Goal: Information Seeking & Learning: Find specific page/section

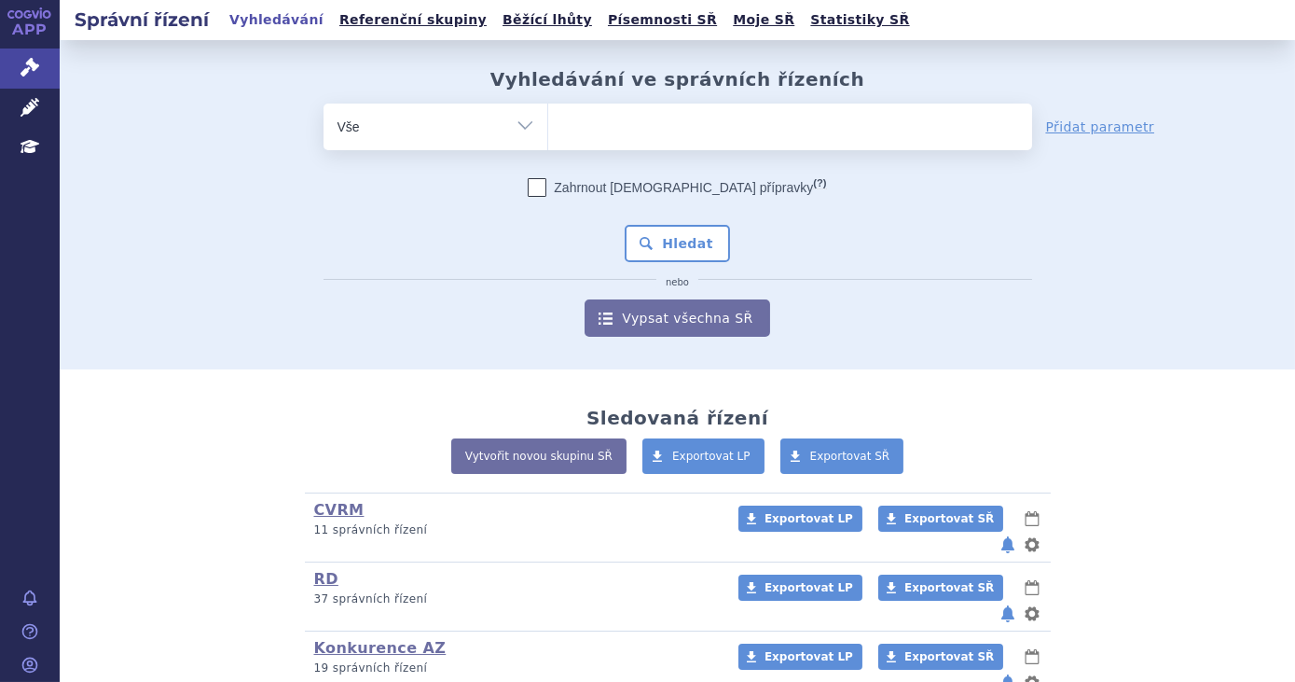
click at [596, 125] on ul at bounding box center [790, 123] width 484 height 39
click at [548, 125] on select at bounding box center [547, 126] width 1 height 47
click at [614, 19] on link "Písemnosti SŘ" at bounding box center [662, 19] width 120 height 25
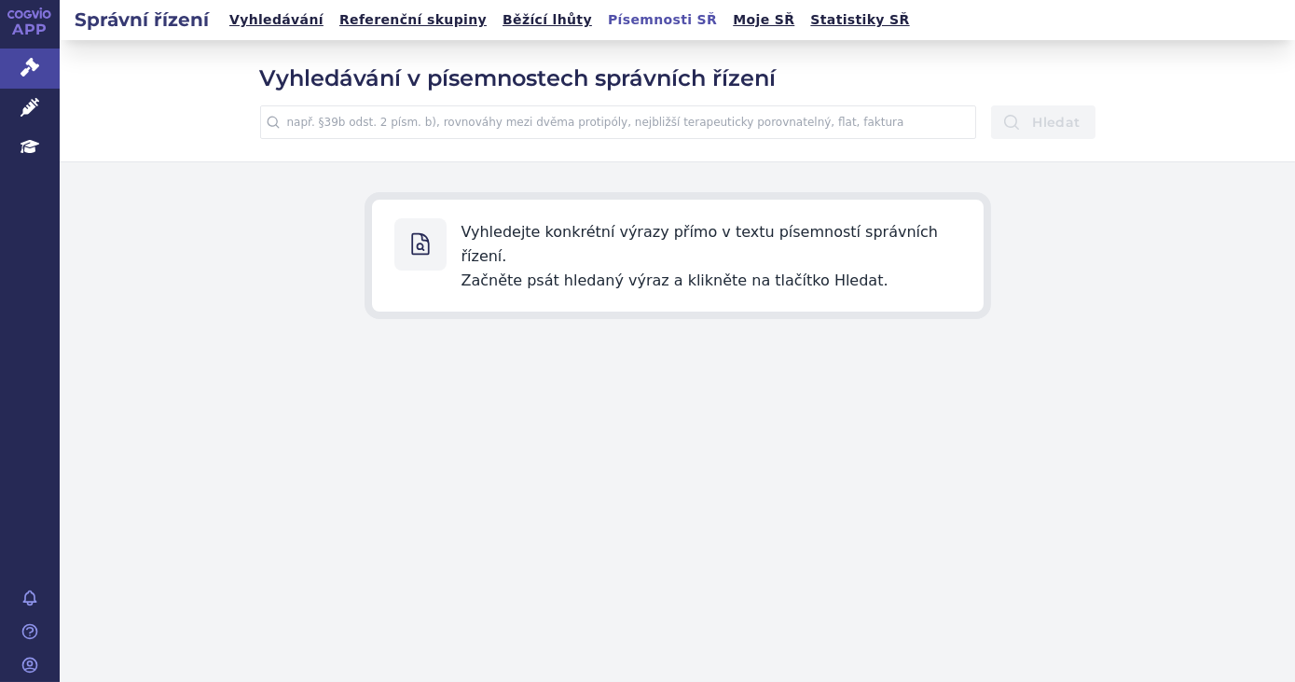
click at [676, 117] on input "text" at bounding box center [618, 122] width 717 height 34
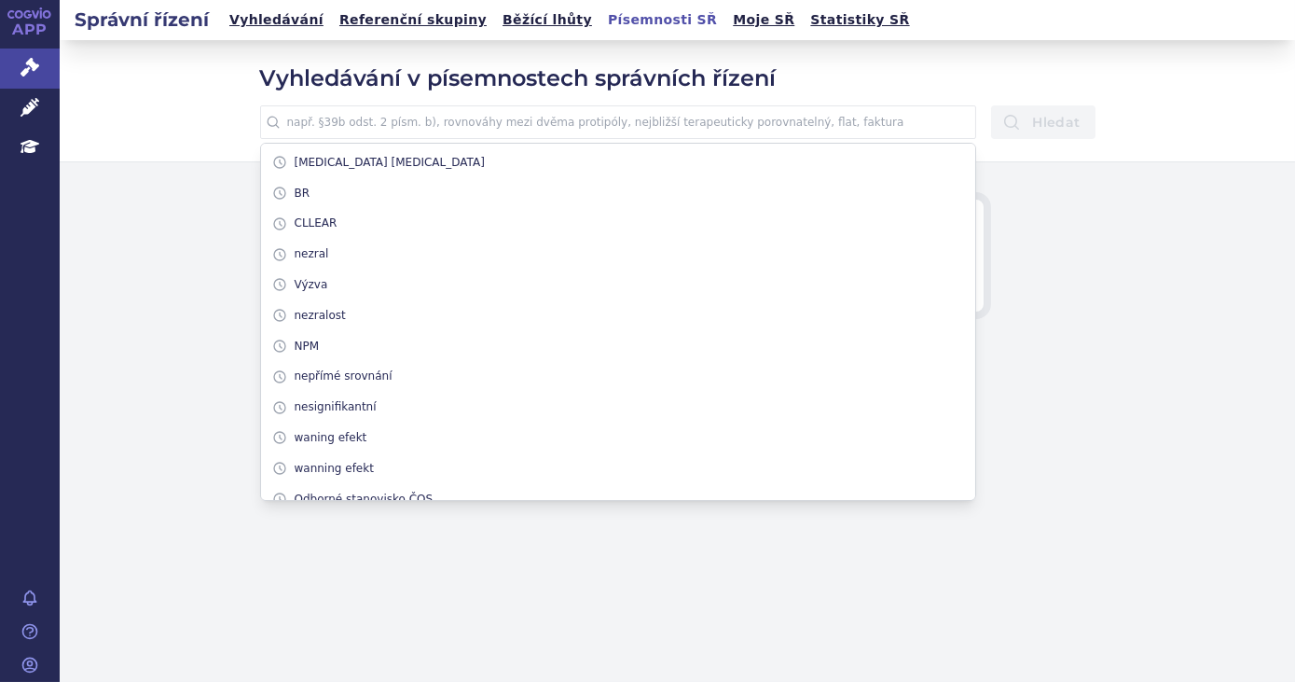
type input "l"
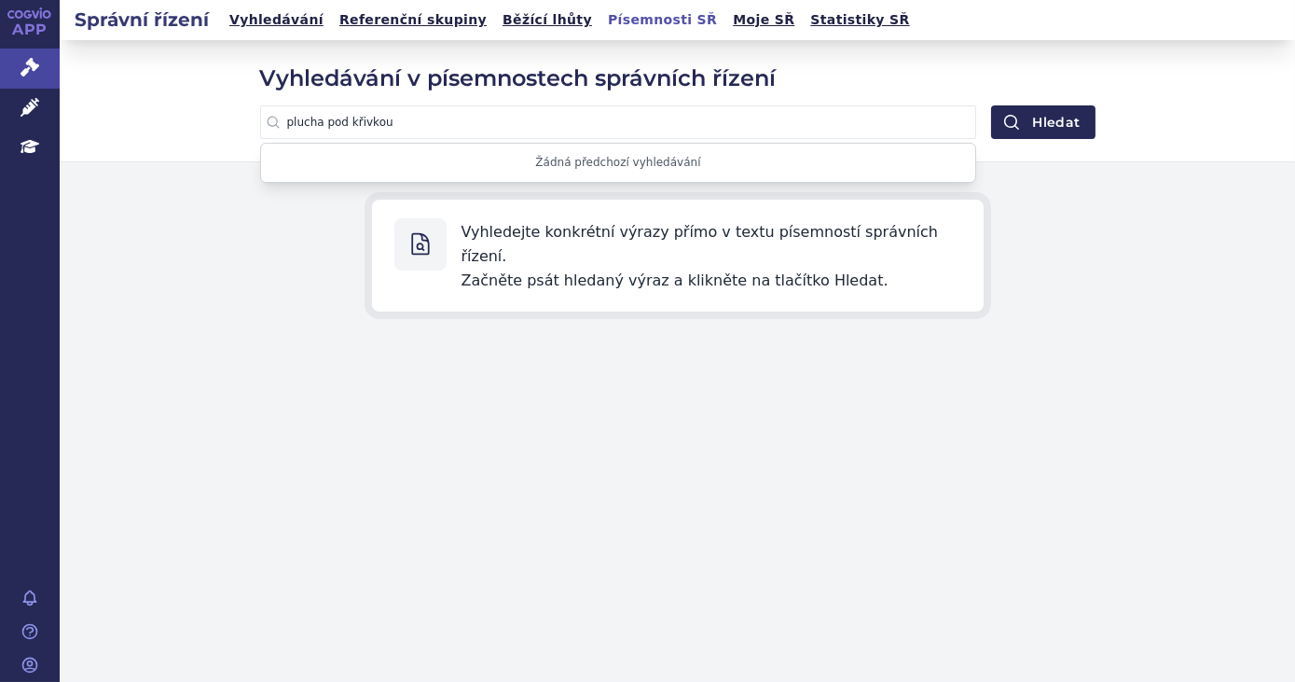
click at [991, 105] on button "Hledat" at bounding box center [1043, 122] width 104 height 34
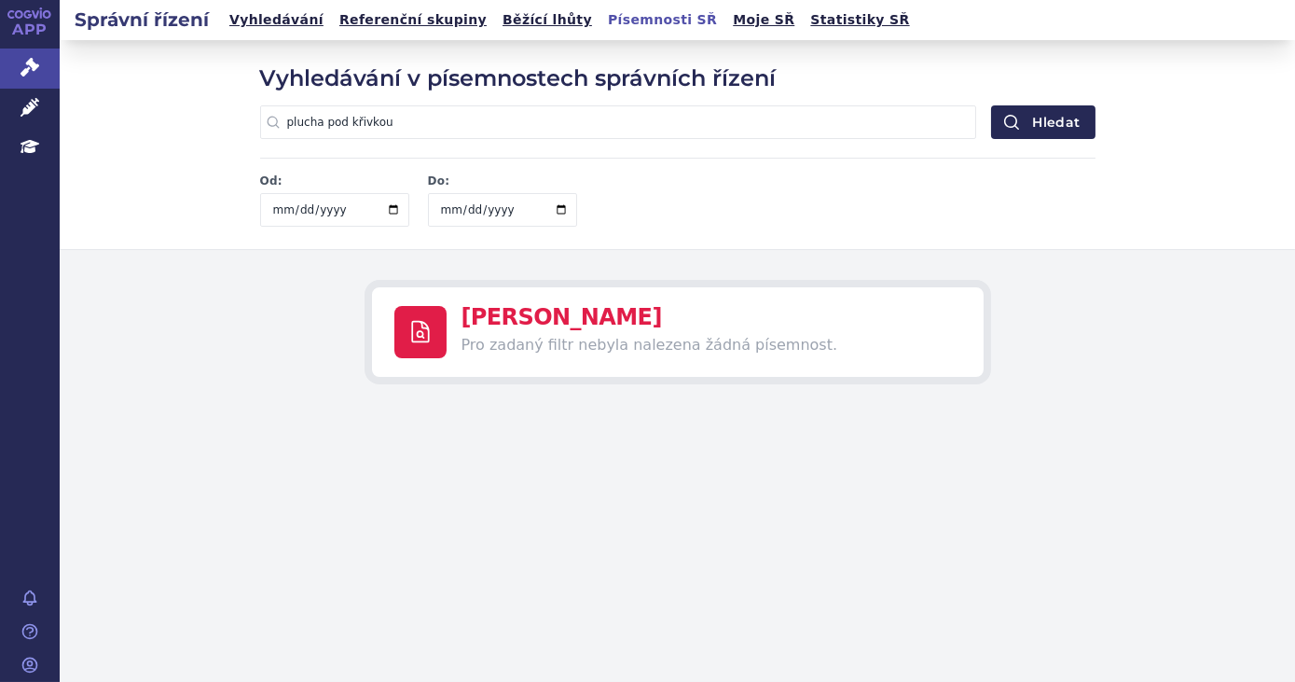
click at [306, 128] on input "plucha pod křivkou" at bounding box center [618, 122] width 717 height 34
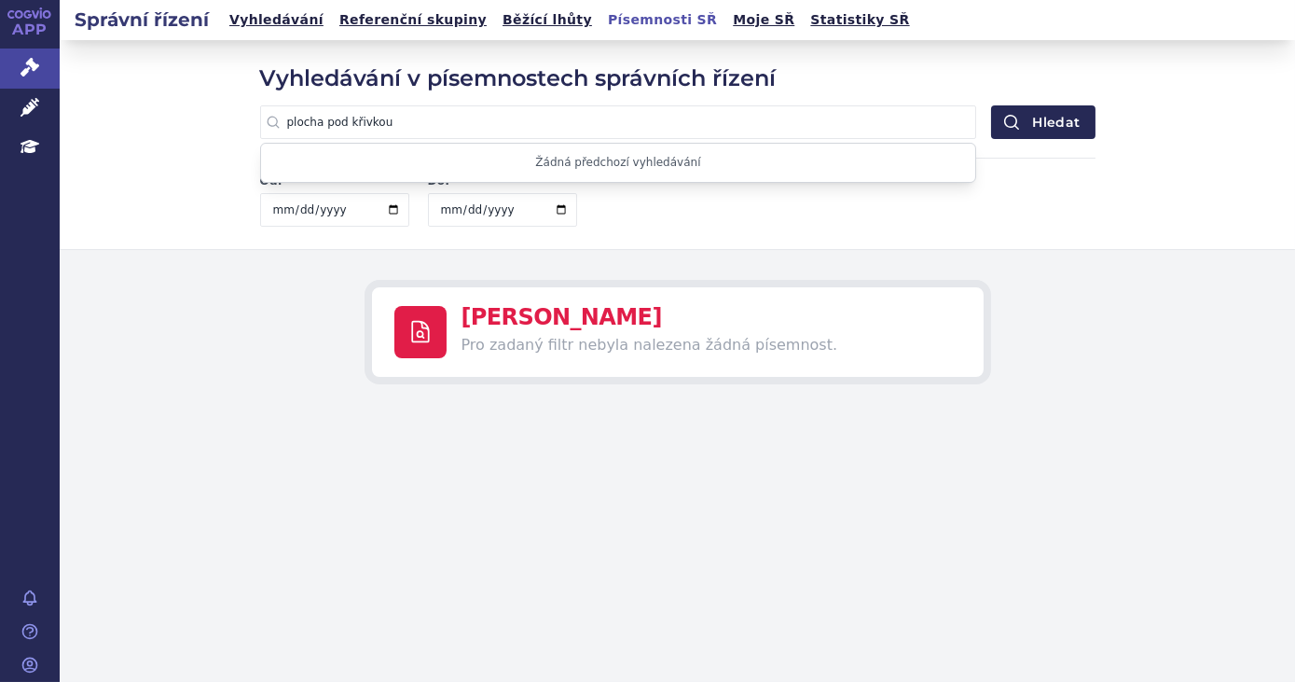
click at [991, 105] on button "Hledat" at bounding box center [1043, 122] width 104 height 34
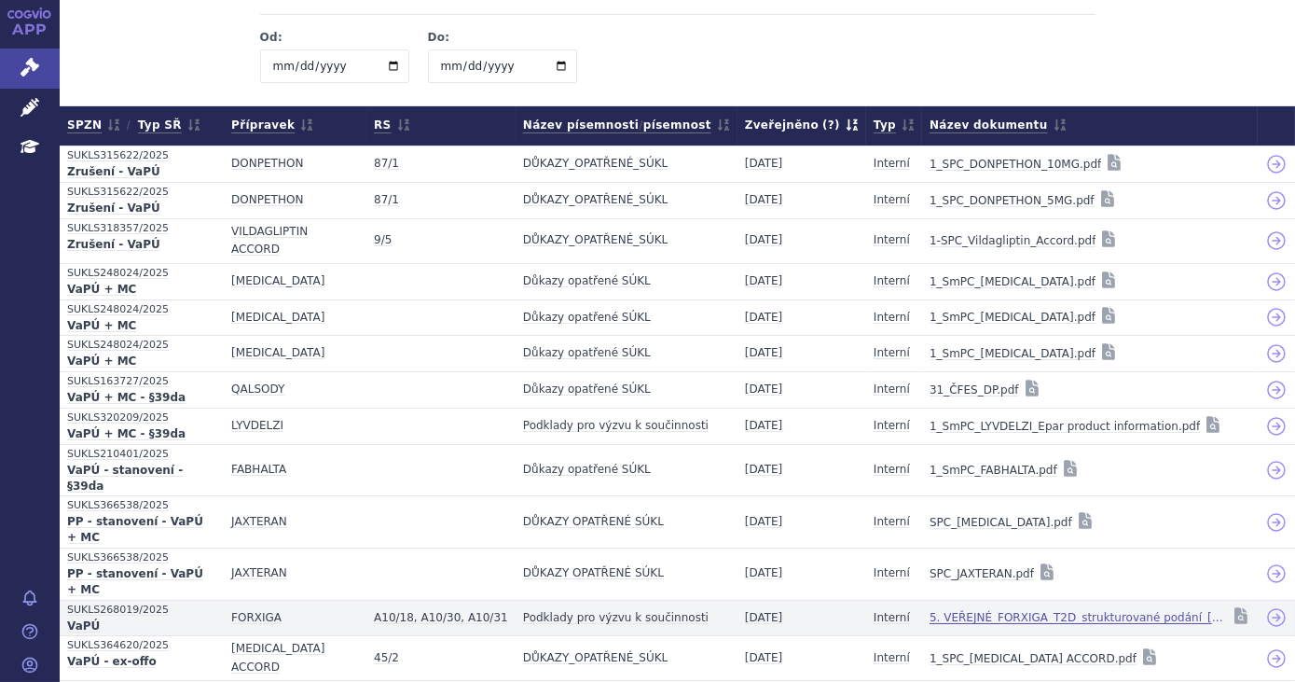
scroll to position [169, 0]
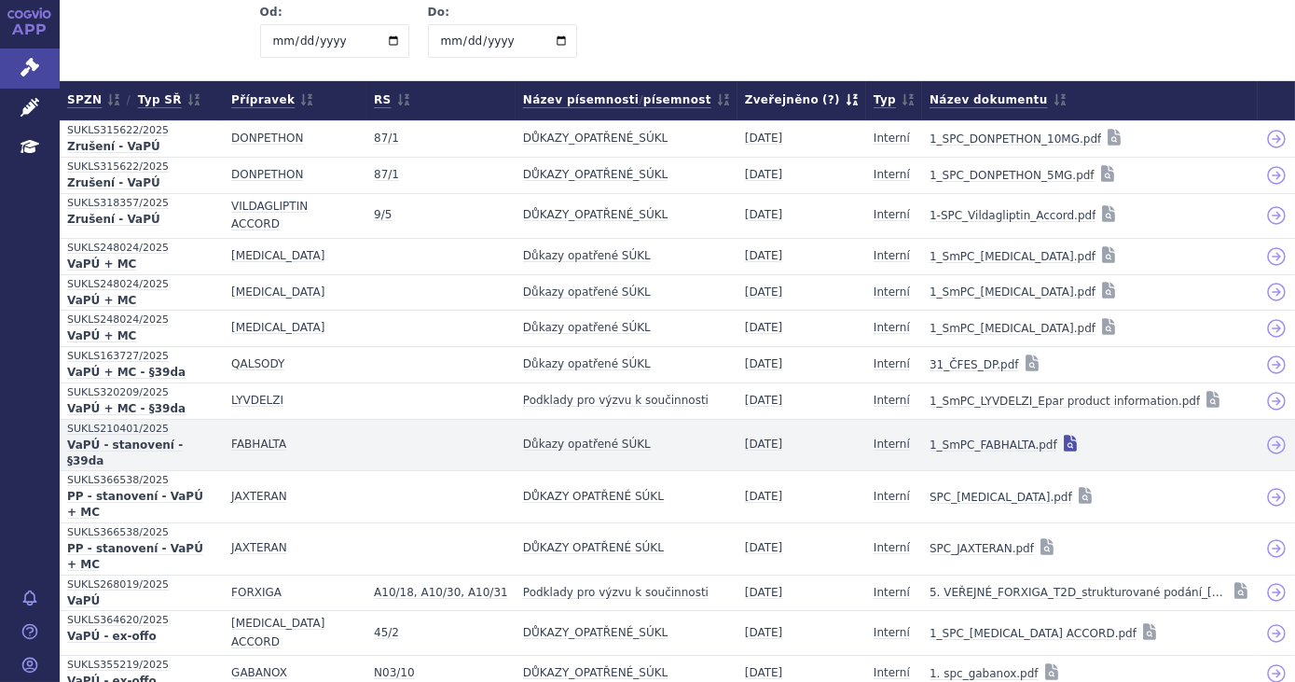
click at [1064, 435] on icon at bounding box center [1070, 443] width 13 height 17
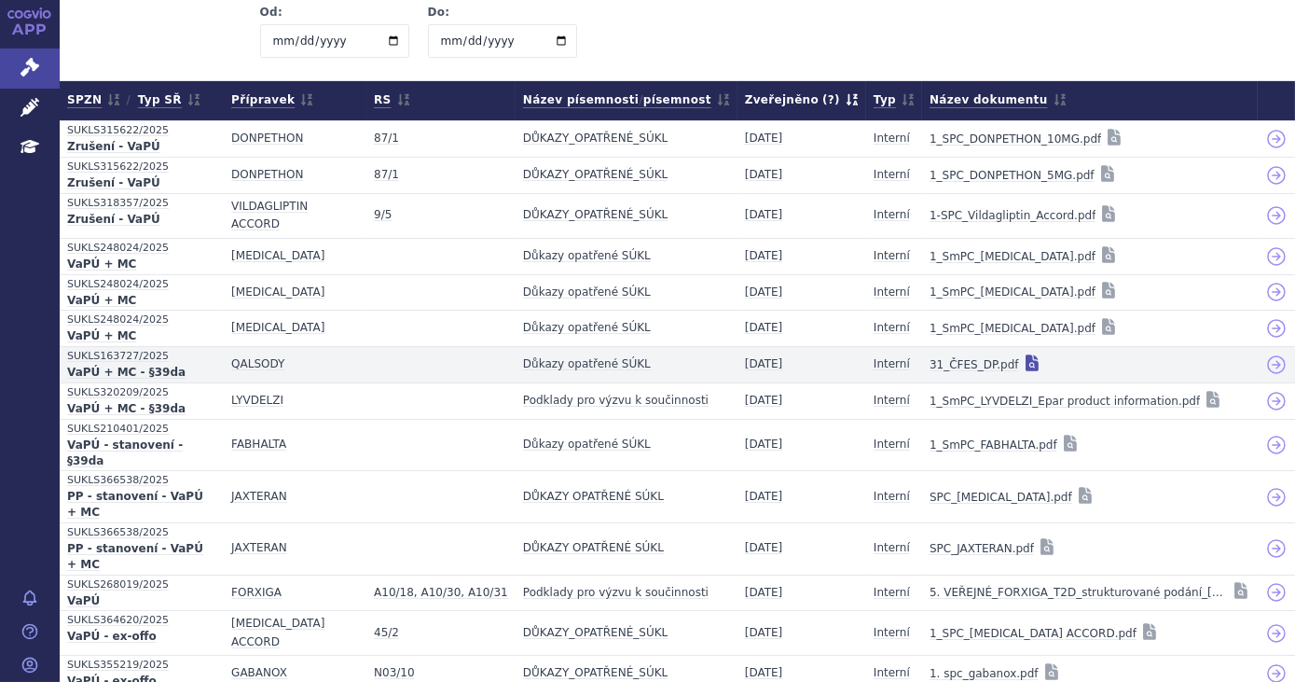
click at [1026, 358] on icon at bounding box center [1032, 362] width 13 height 17
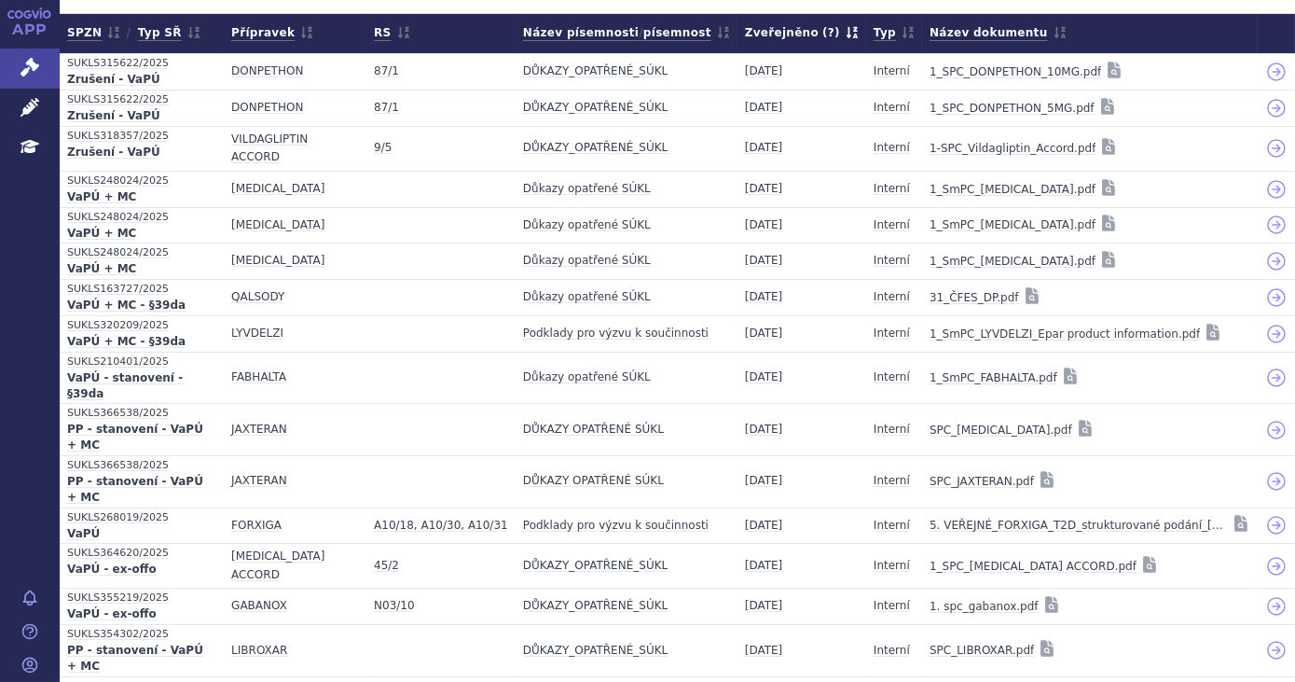
scroll to position [491, 0]
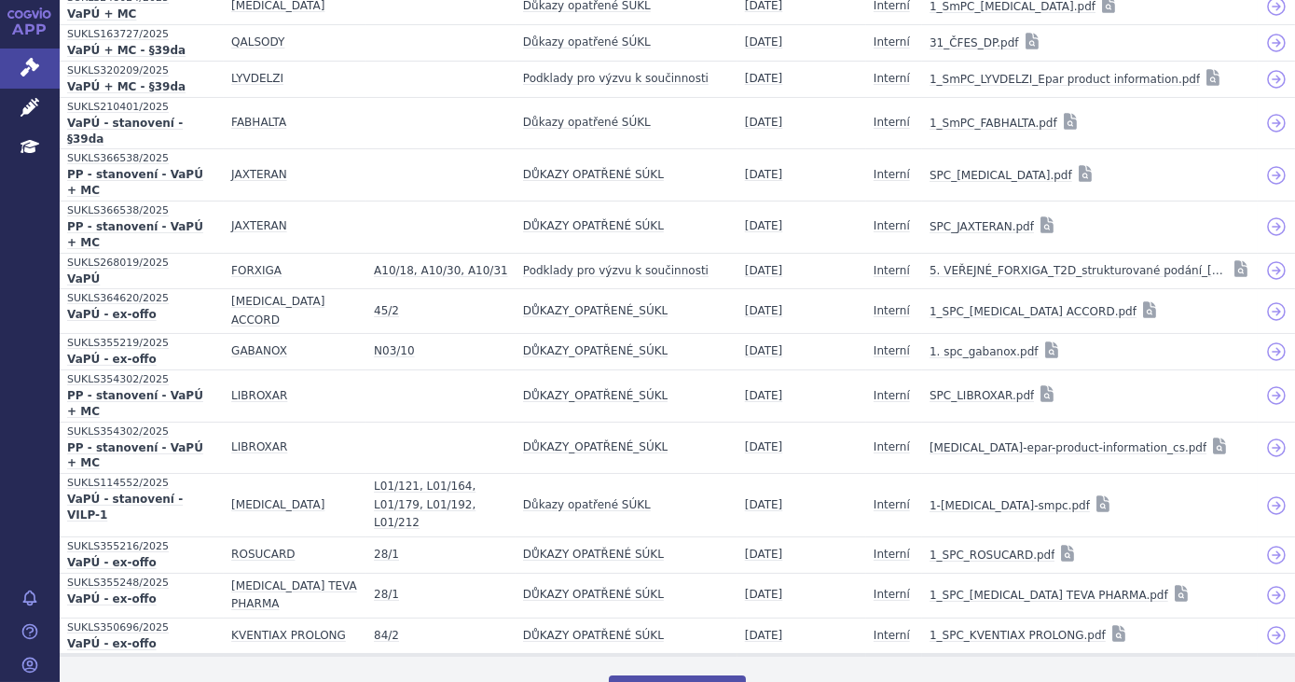
click at [718, 681] on icon at bounding box center [725, 692] width 15 height 12
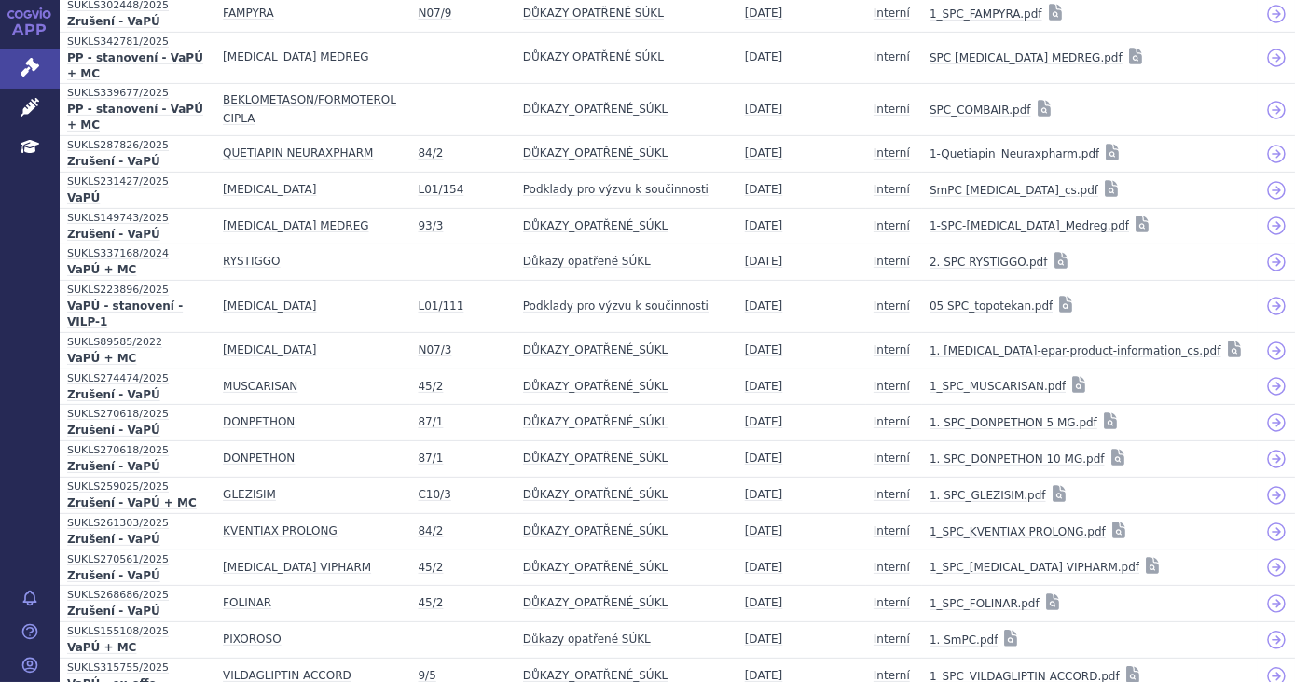
scroll to position [1254, 0]
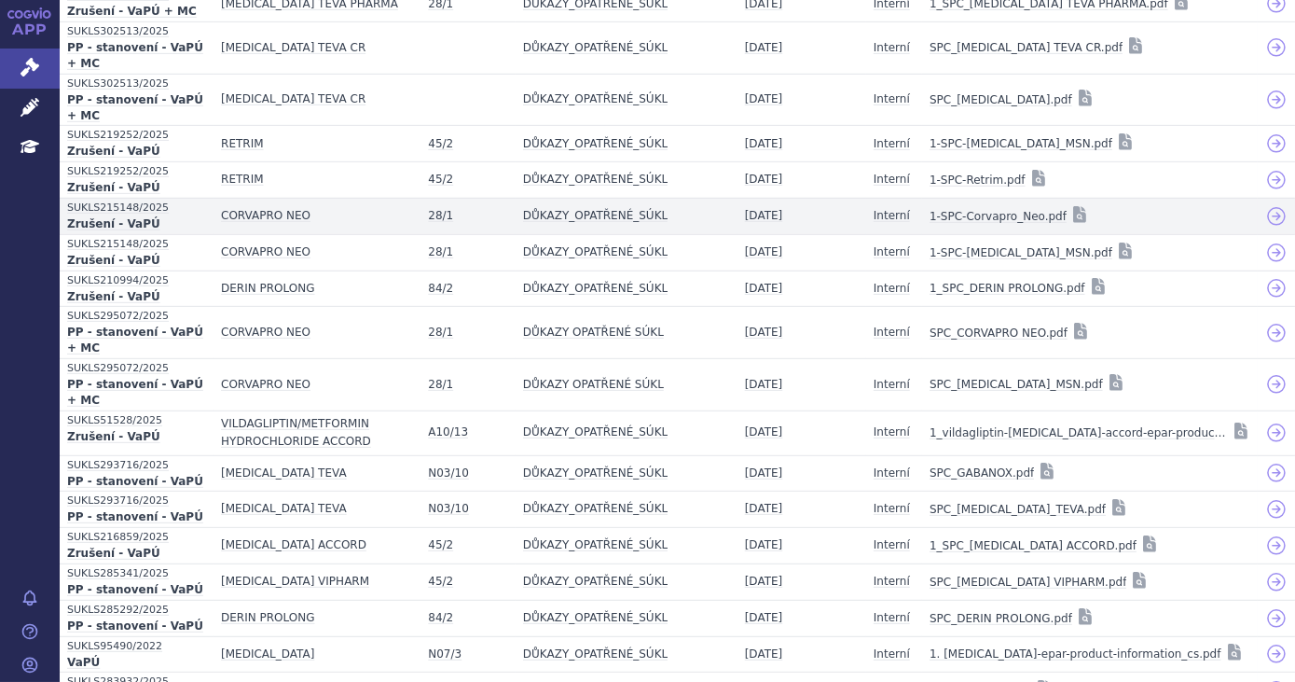
scroll to position [2052, 0]
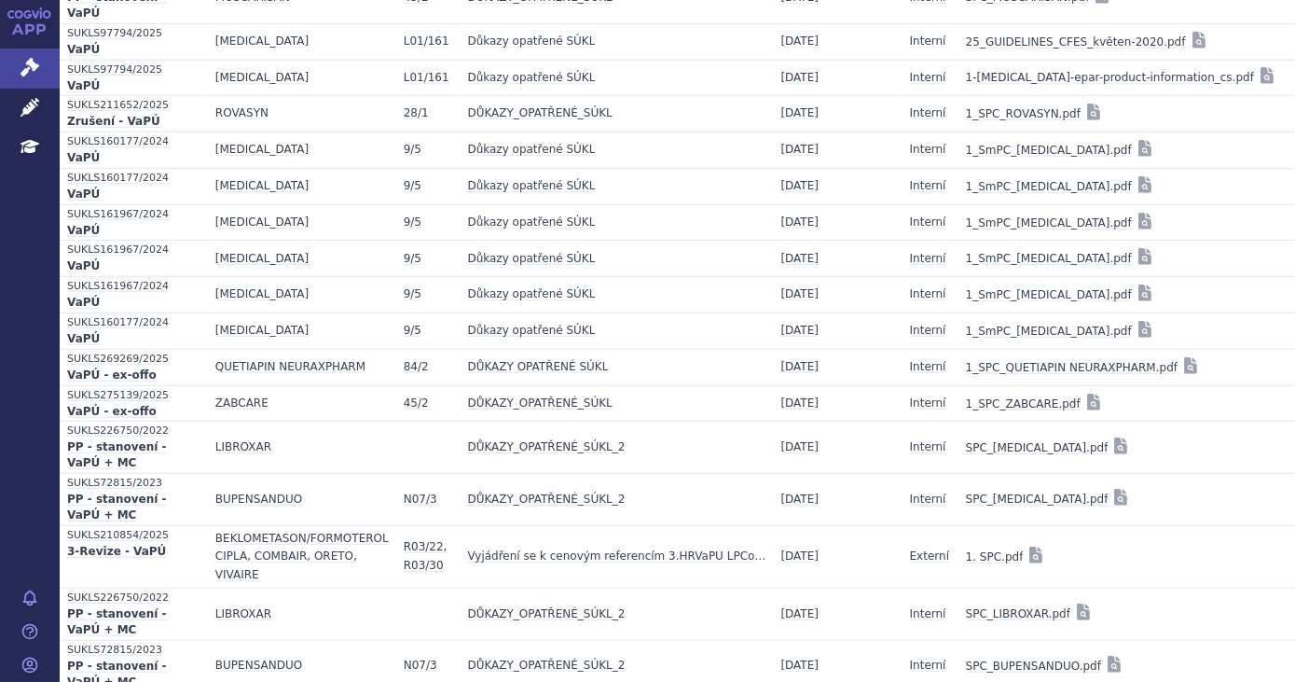
scroll to position [2941, 0]
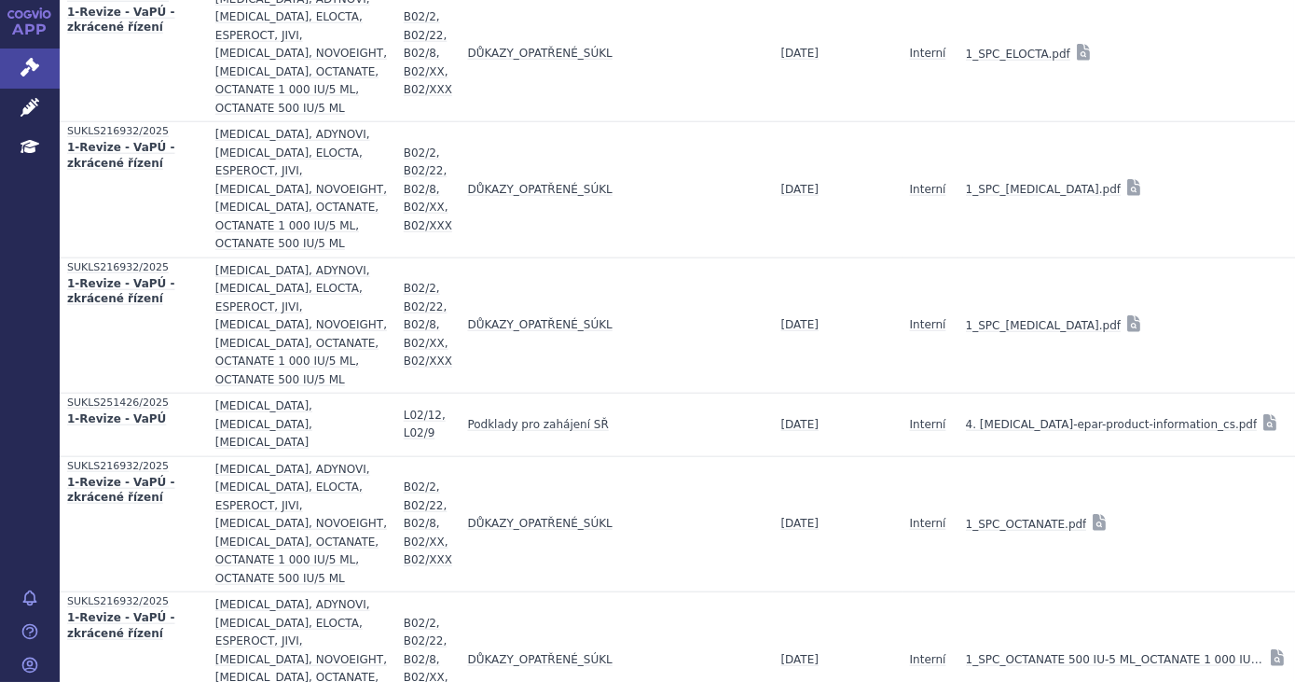
scroll to position [4222, 0]
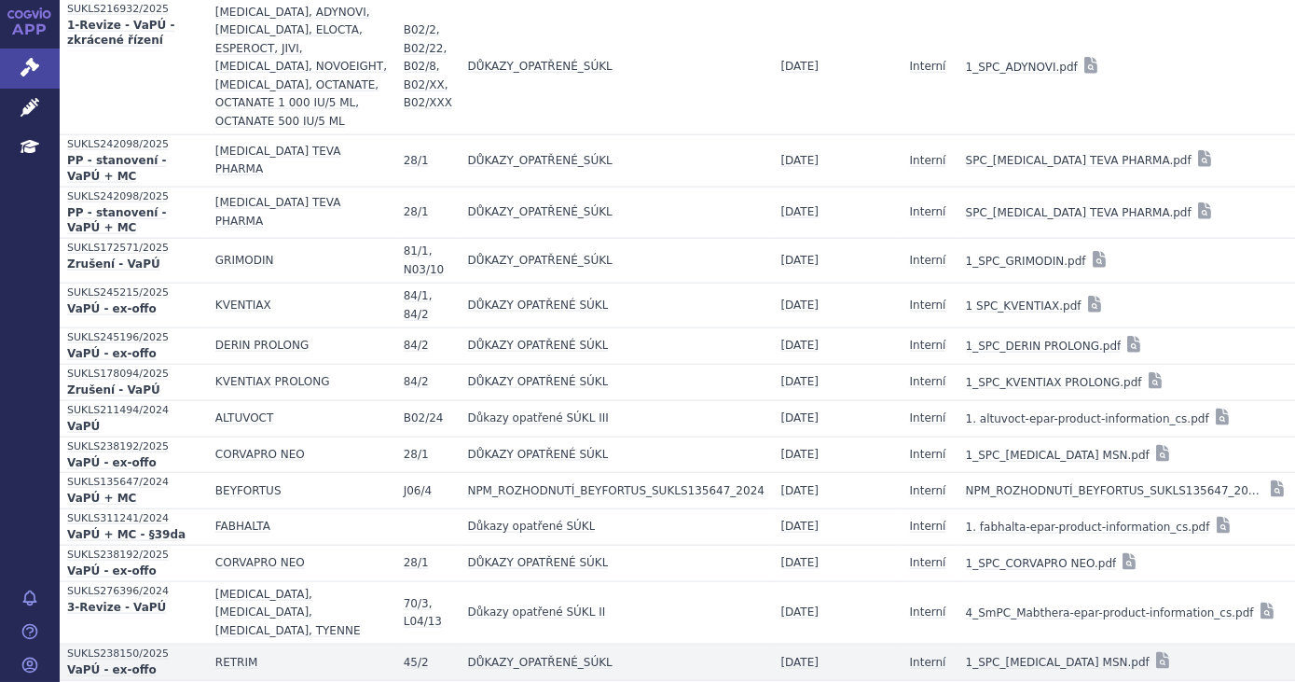
scroll to position [4985, 0]
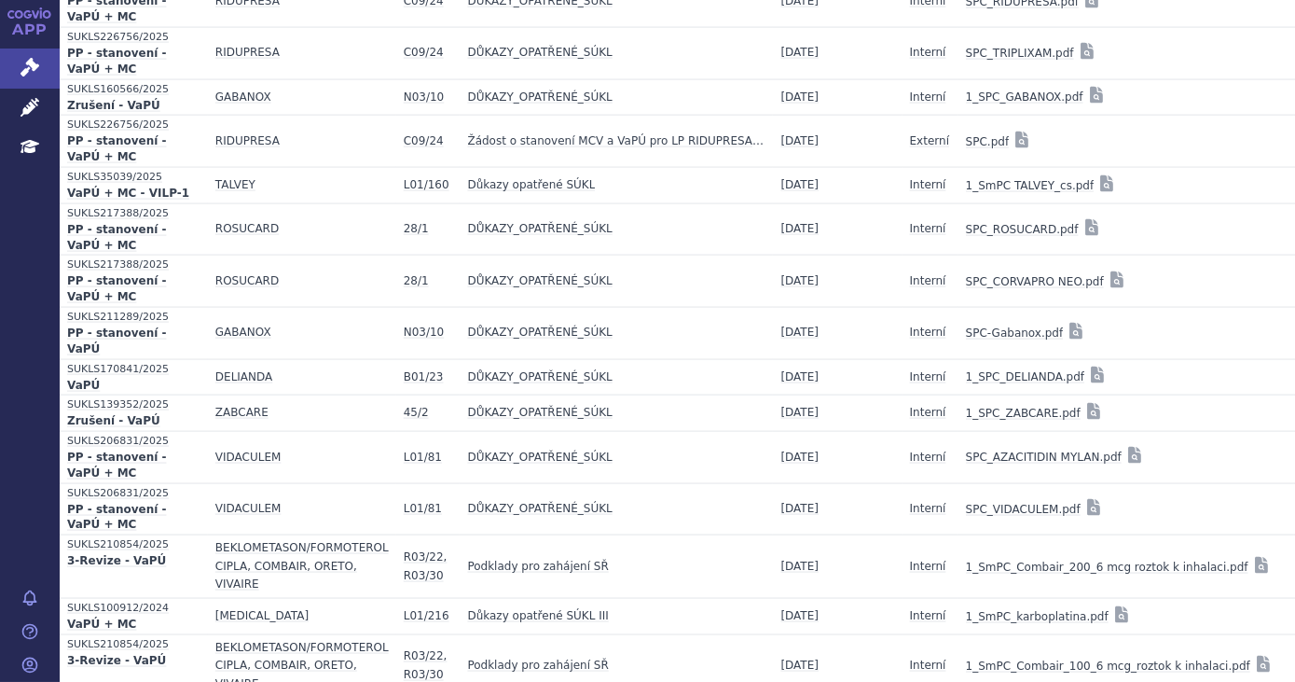
scroll to position [5554, 0]
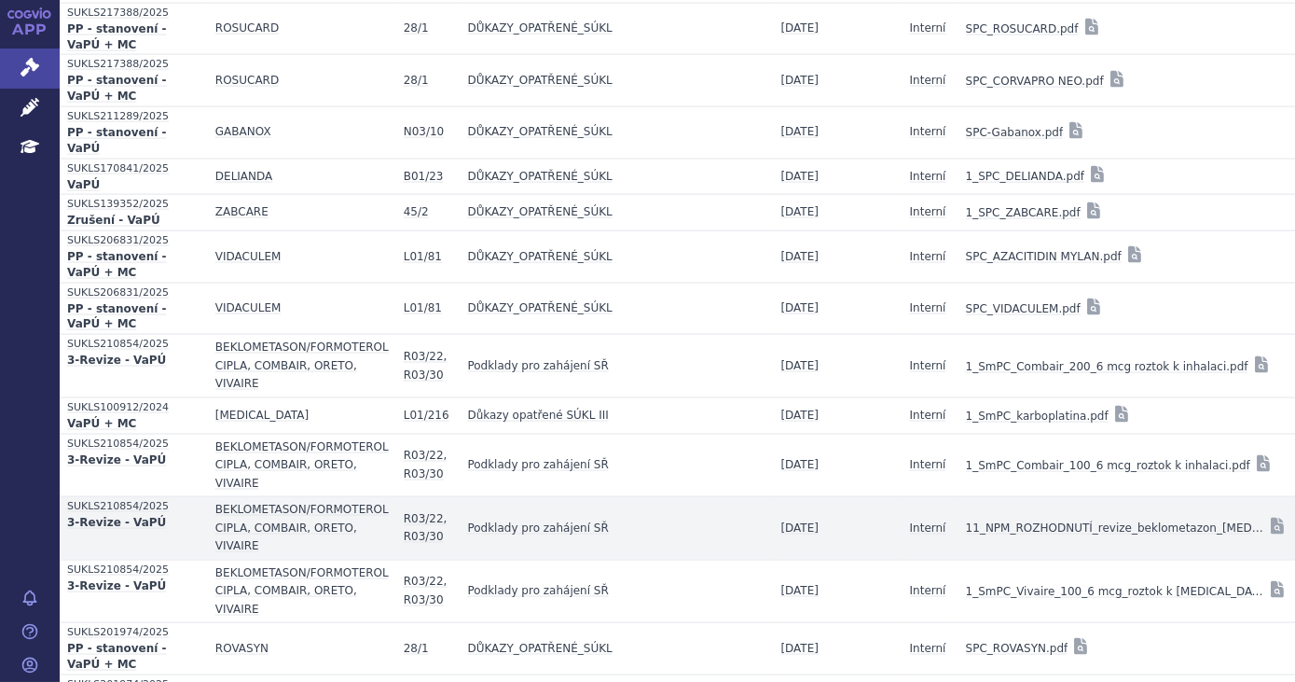
scroll to position [5894, 0]
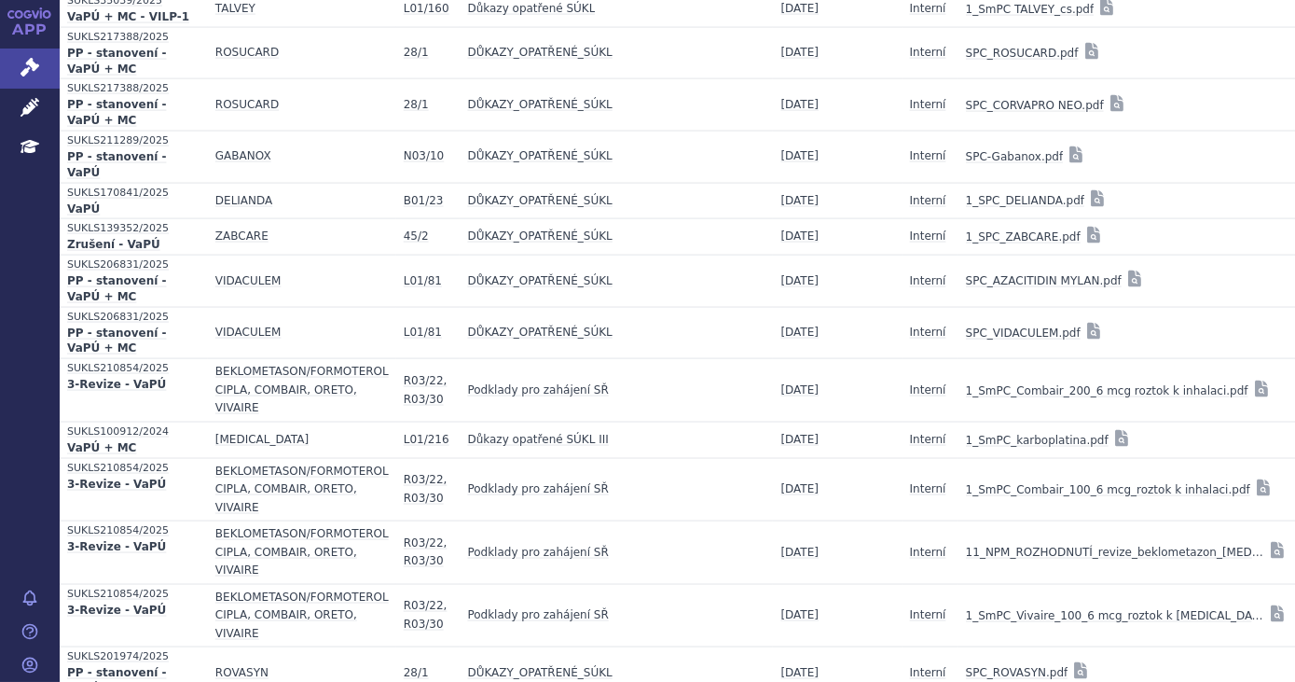
scroll to position [5977, 0]
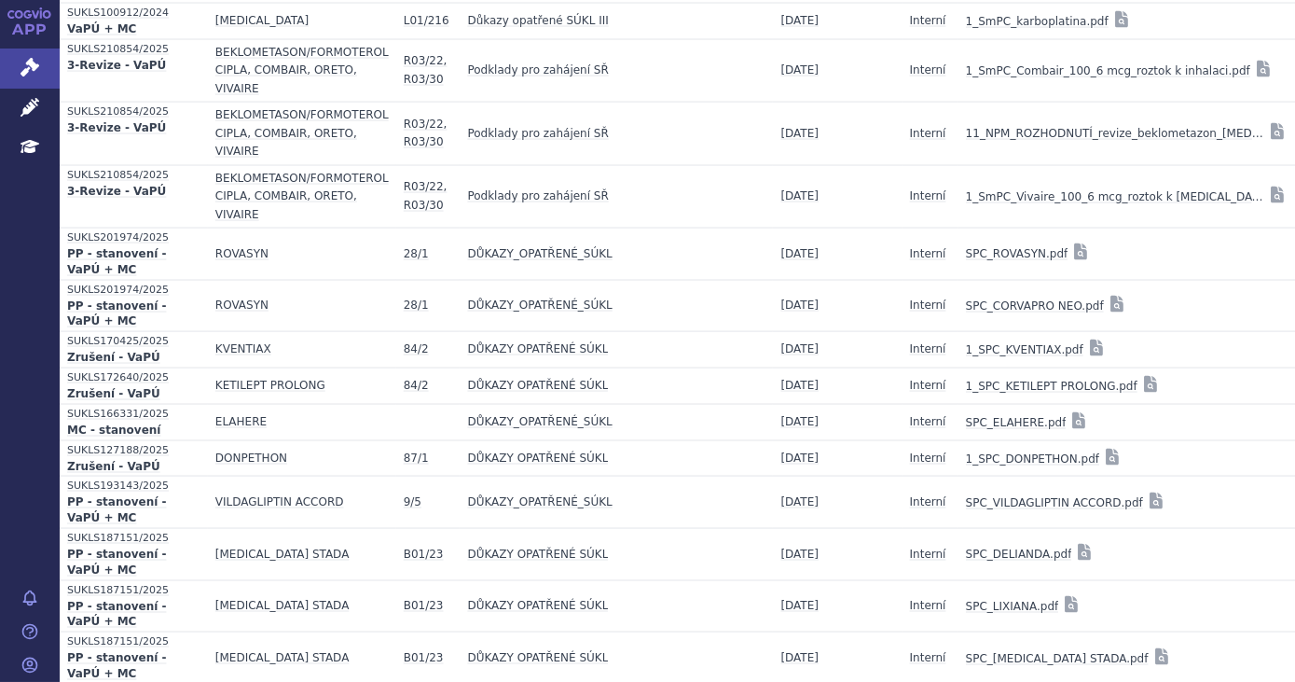
scroll to position [6402, 0]
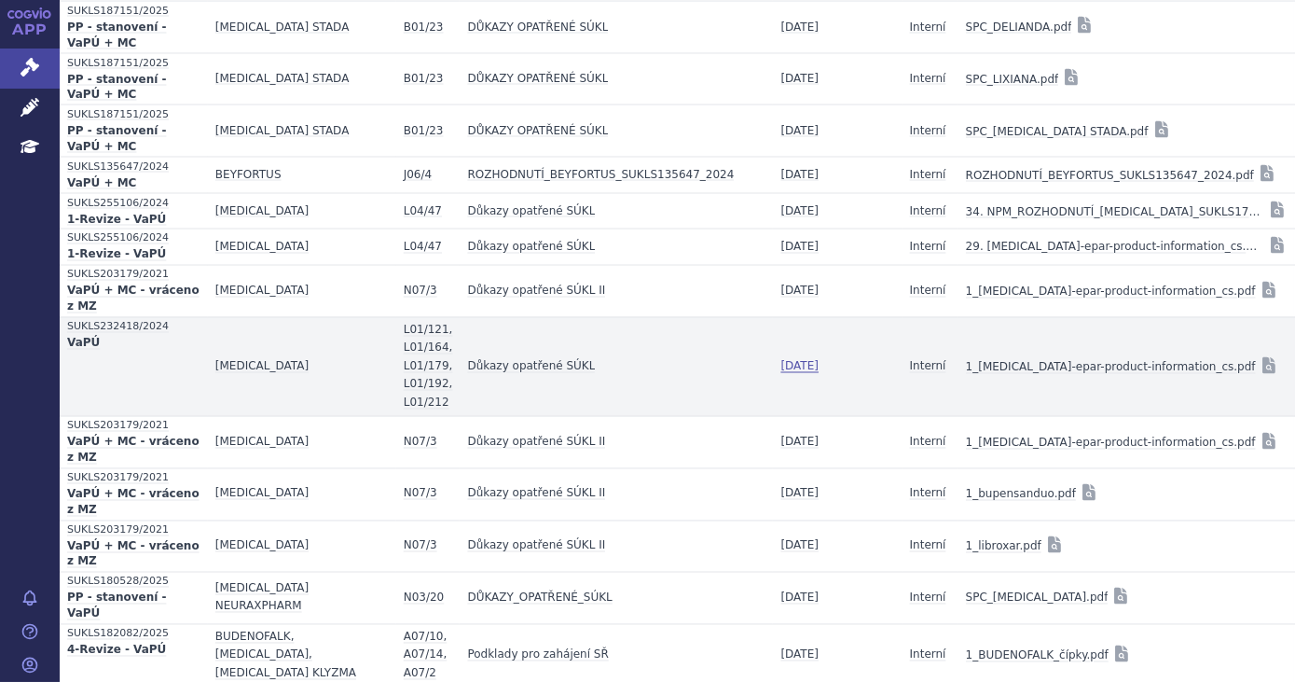
scroll to position [6901, 0]
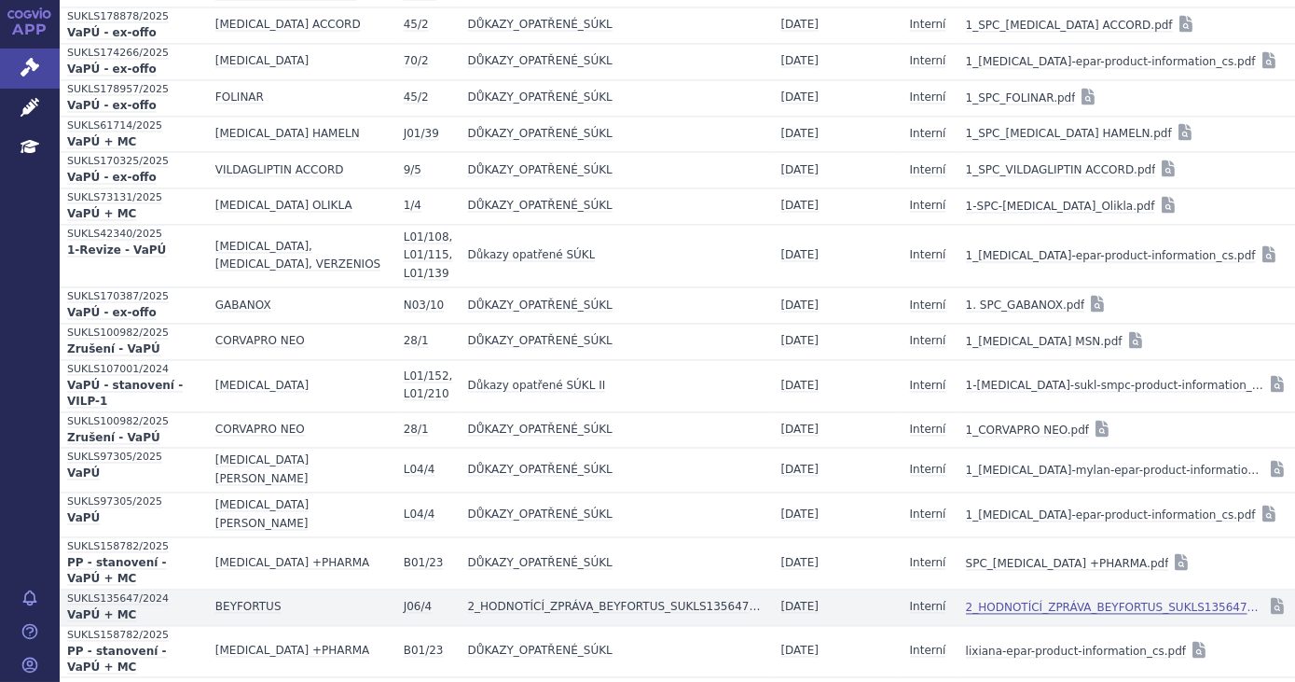
scroll to position [7697, 0]
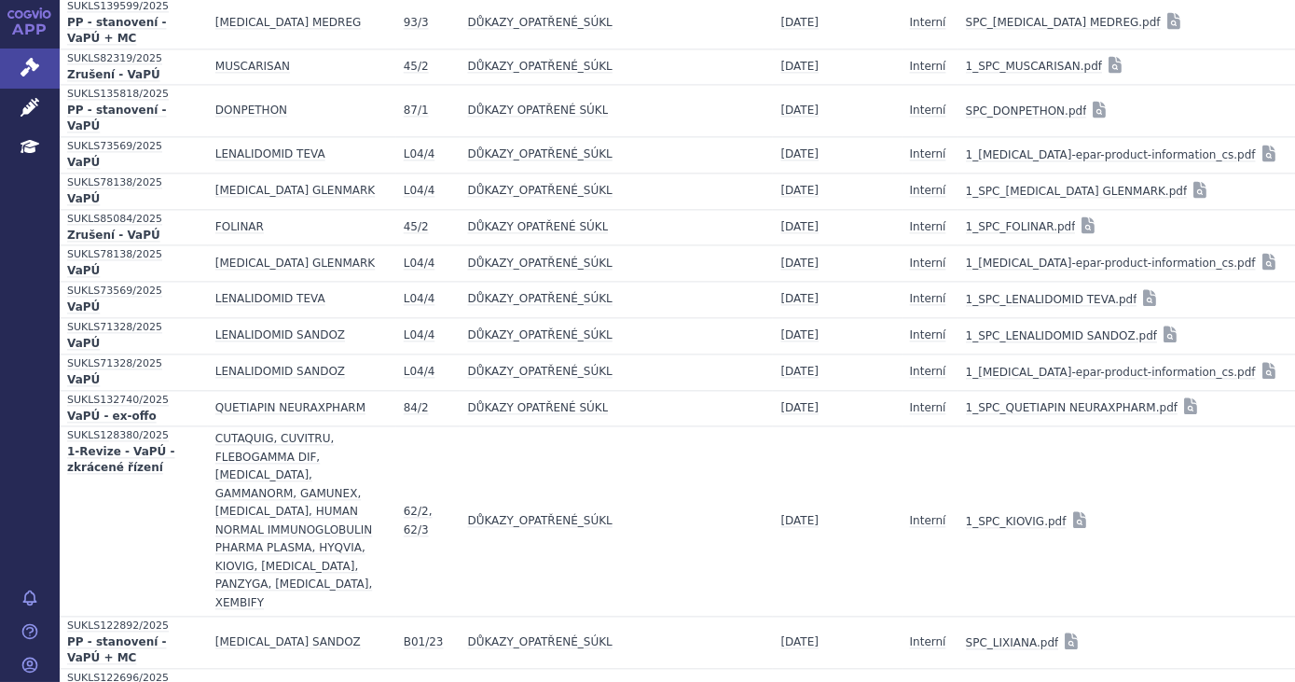
scroll to position [8621, 0]
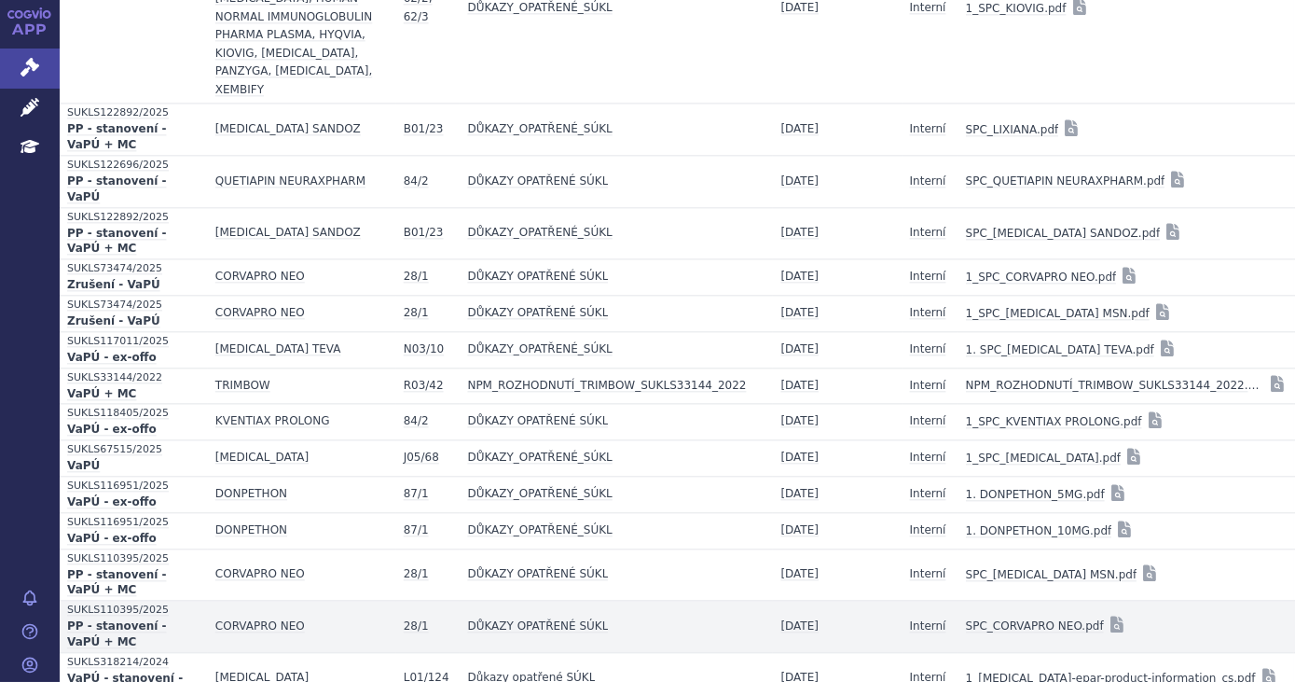
scroll to position [9129, 0]
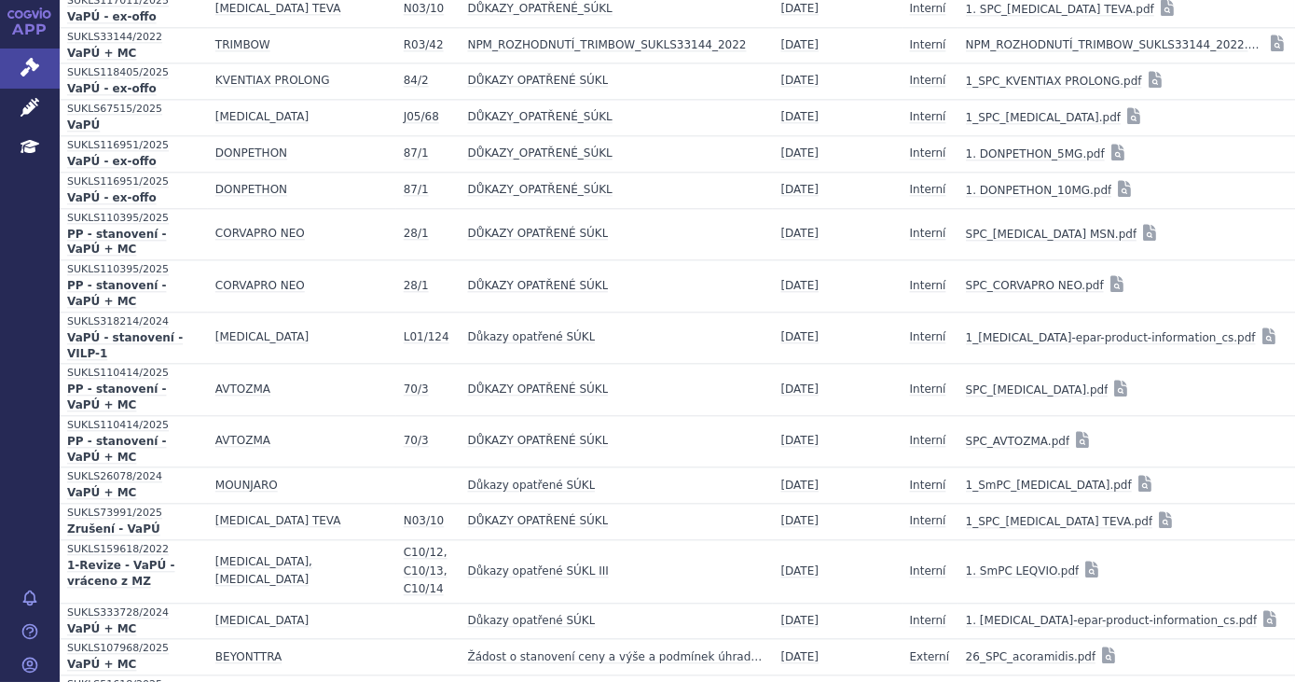
scroll to position [9469, 0]
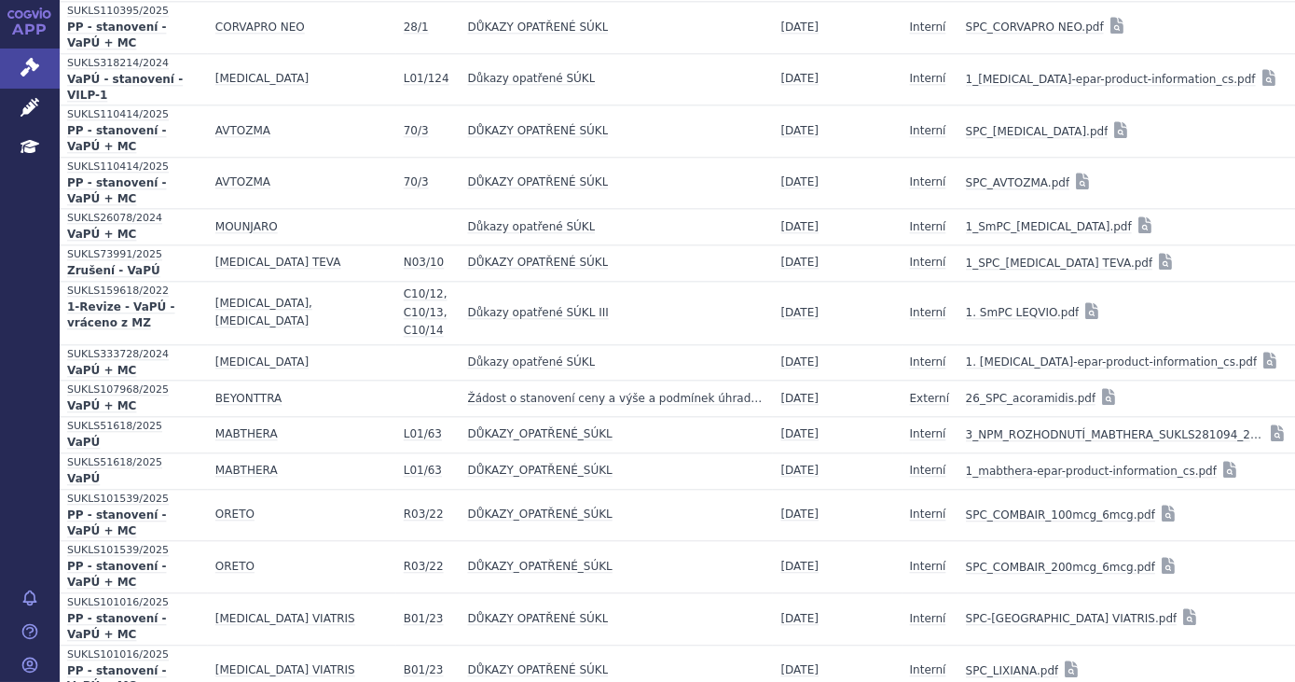
scroll to position [9892, 0]
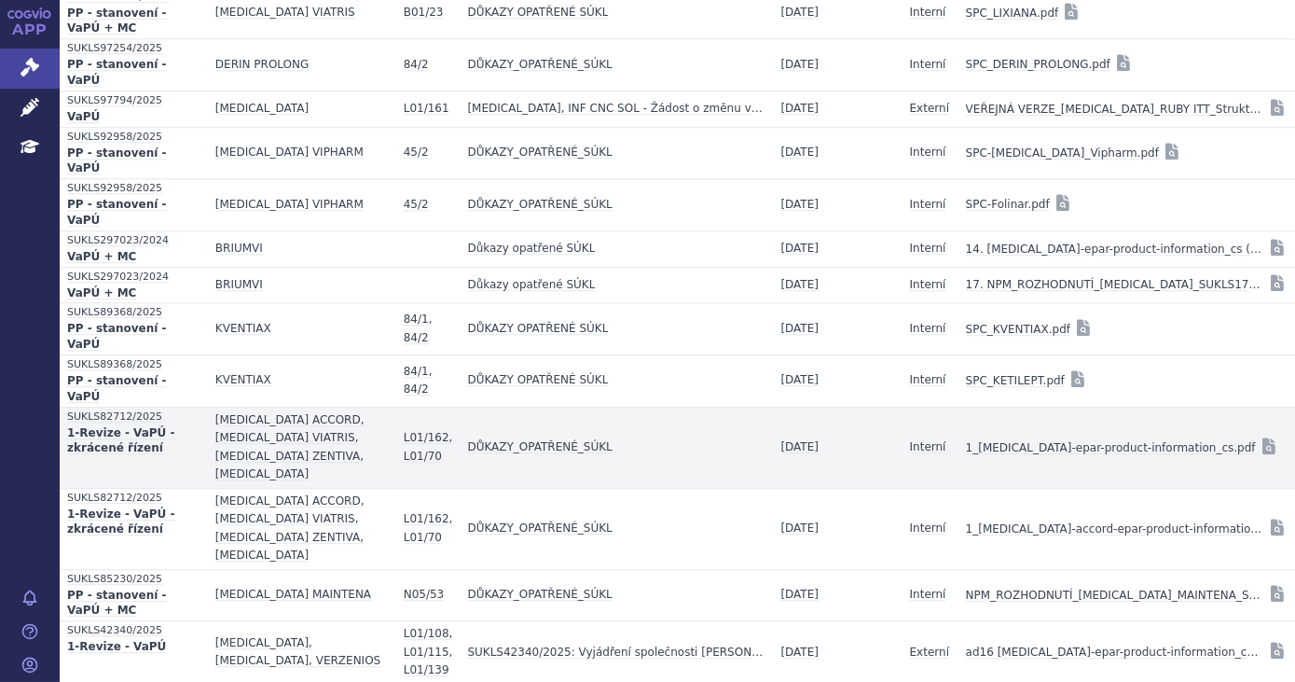
scroll to position [10392, 0]
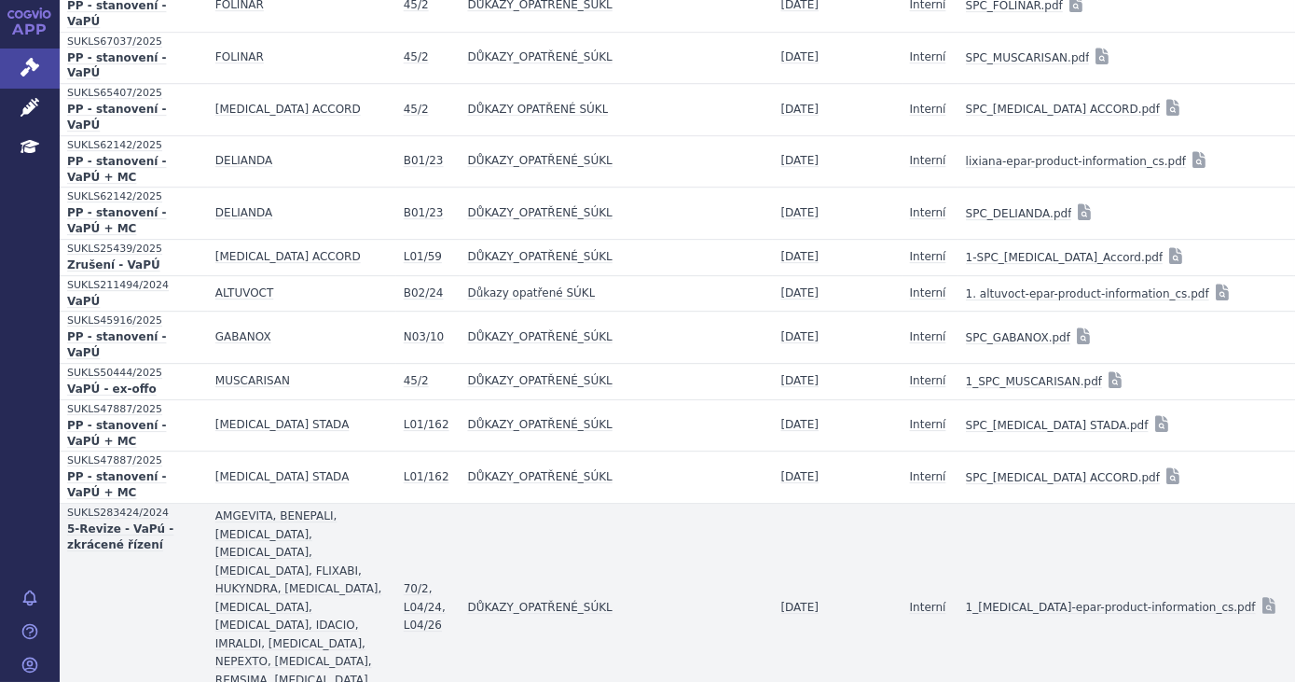
scroll to position [11986, 0]
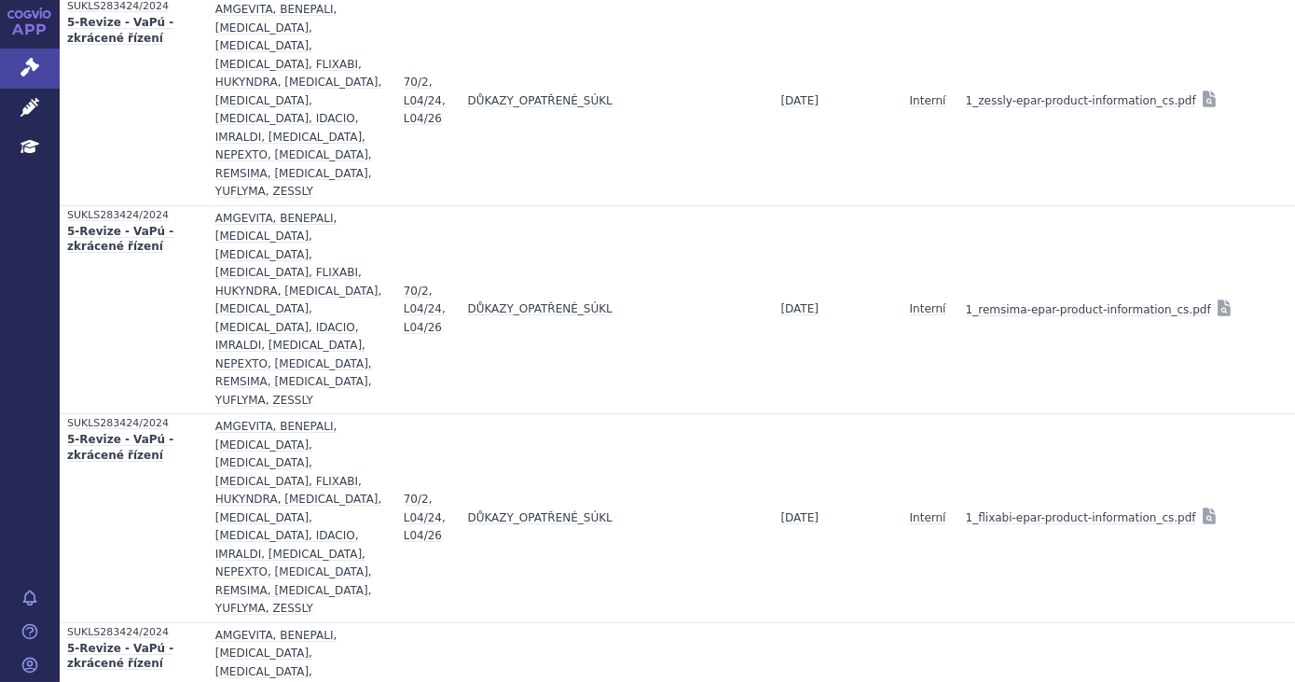
scroll to position [12863, 0]
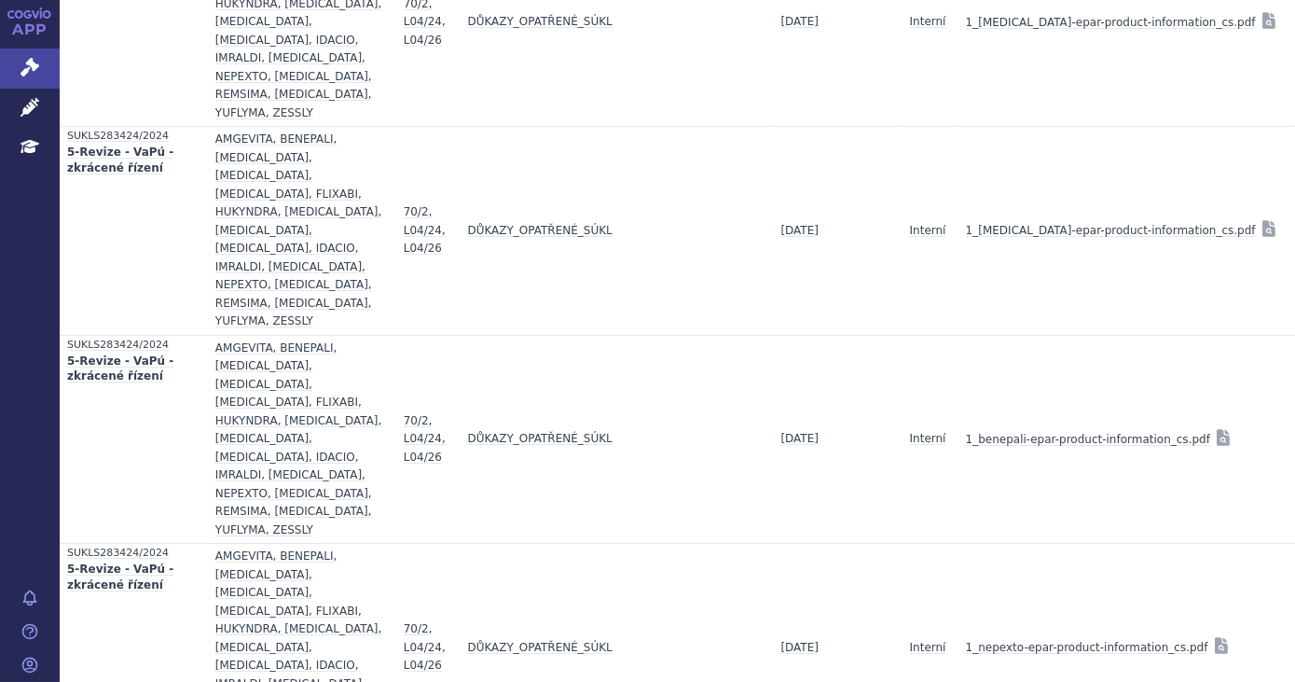
scroll to position [13630, 0]
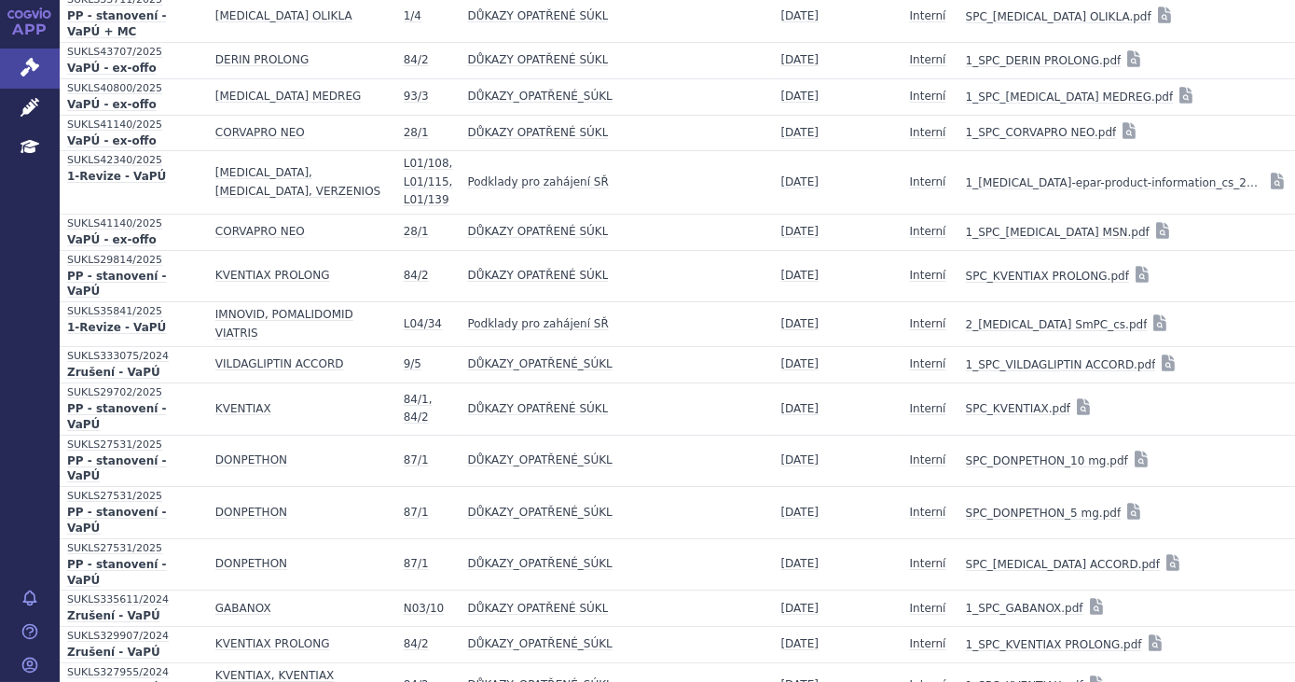
scroll to position [14392, 0]
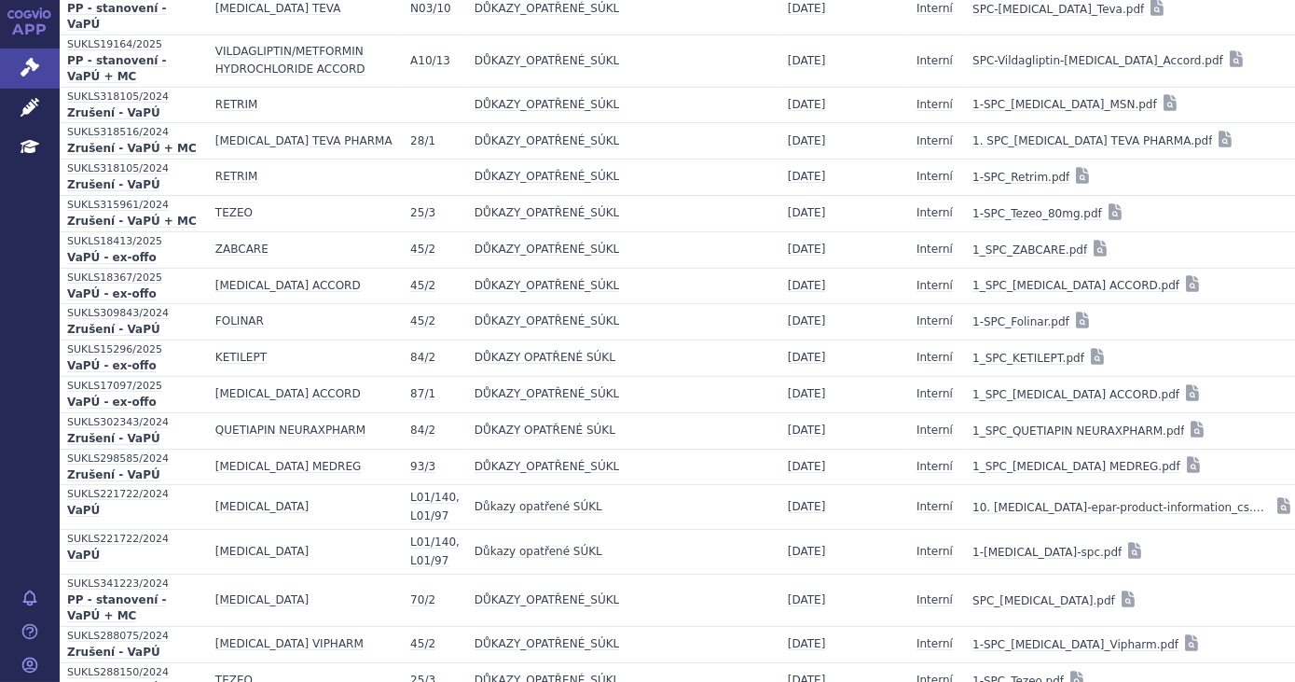
scroll to position [15295, 0]
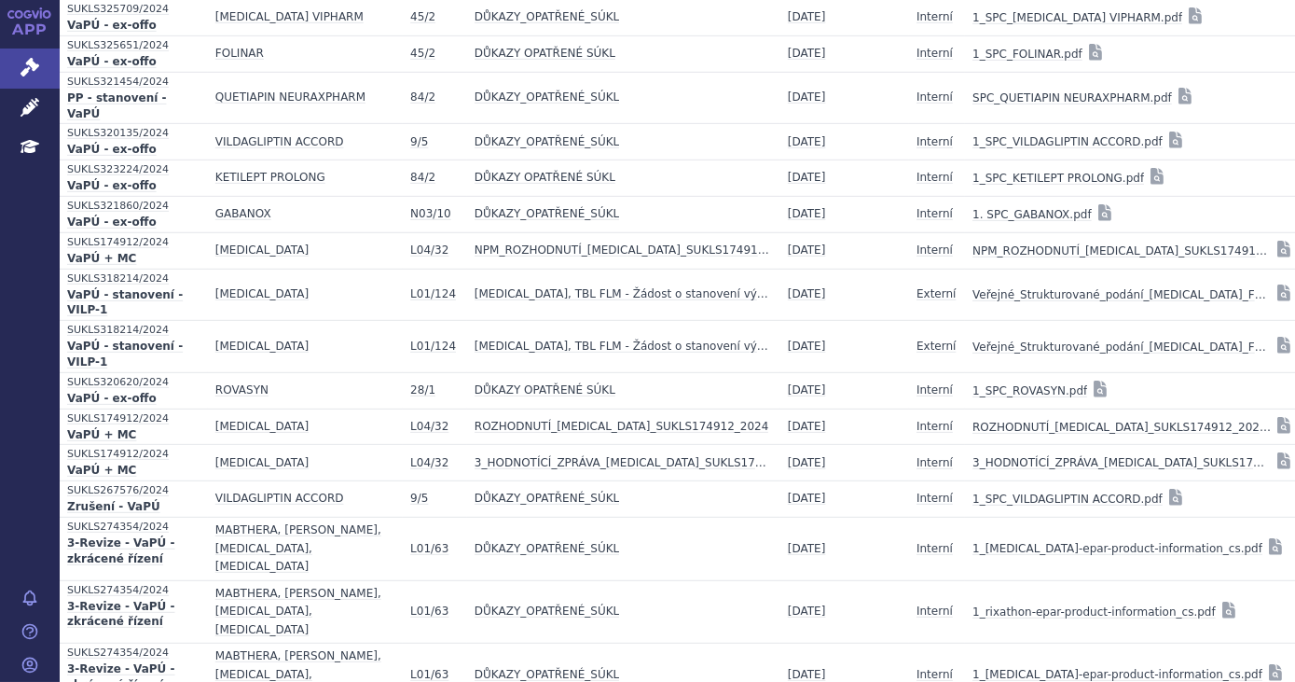
scroll to position [16397, 0]
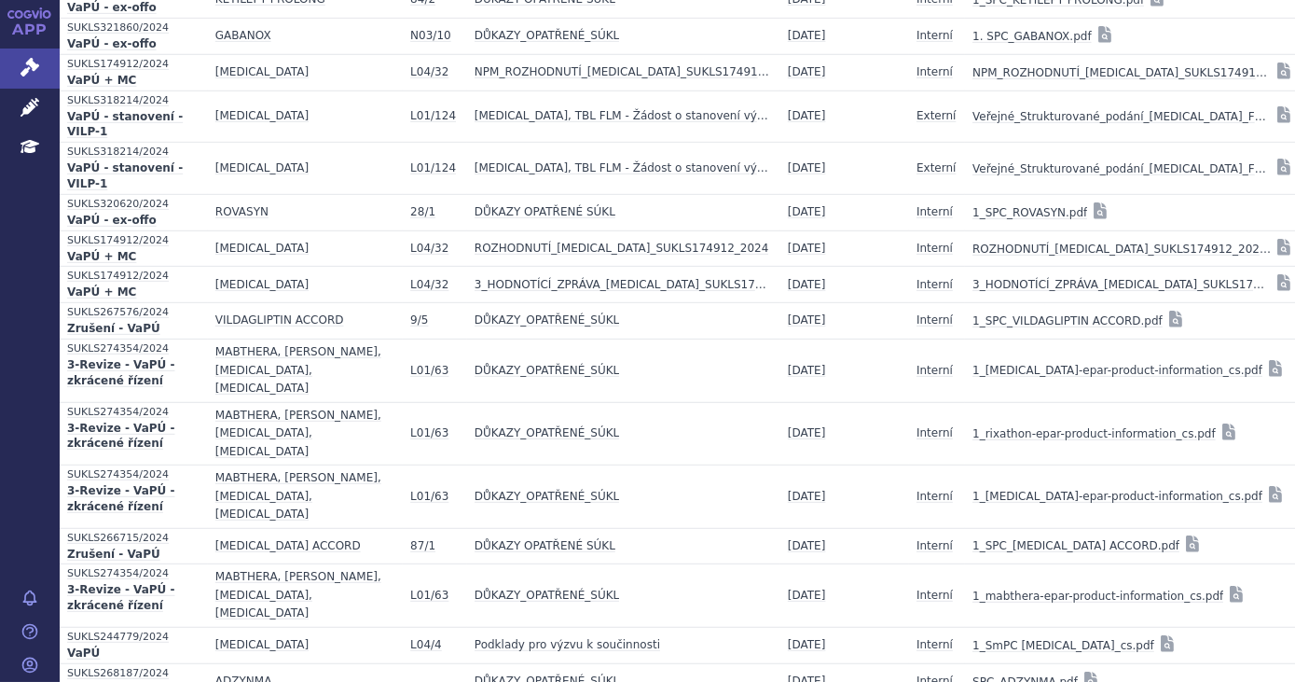
scroll to position [16551, 0]
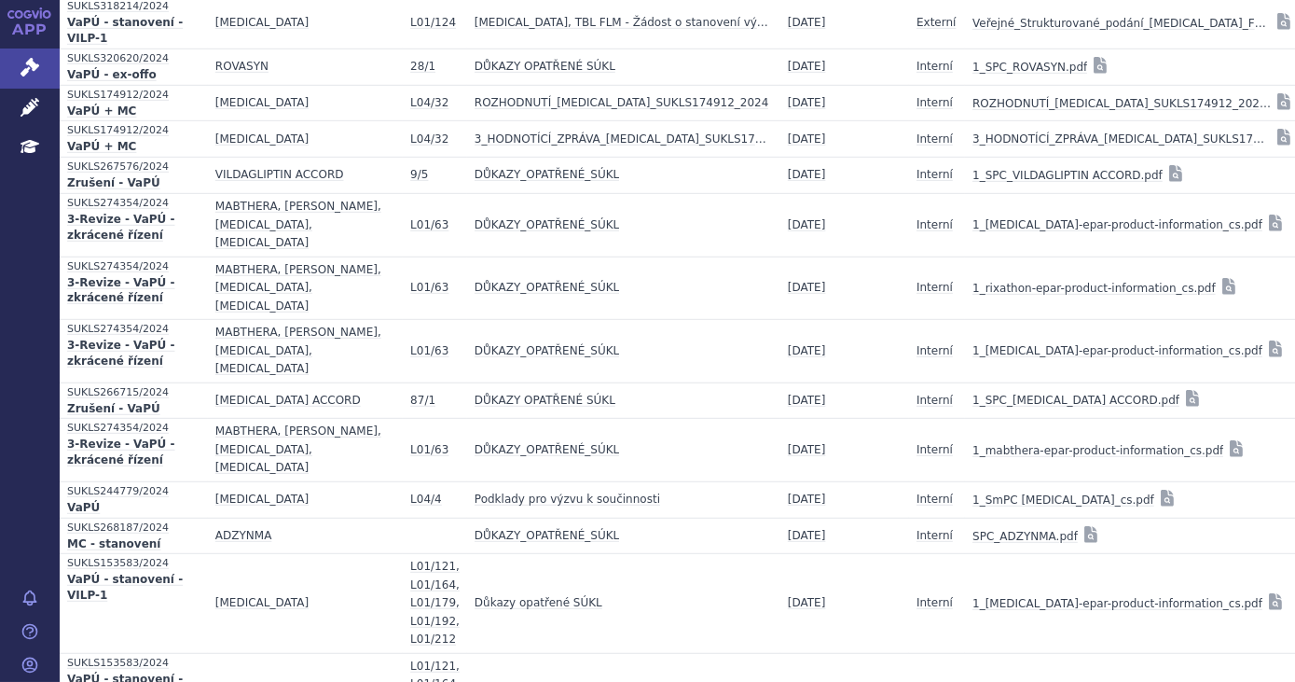
scroll to position [16890, 0]
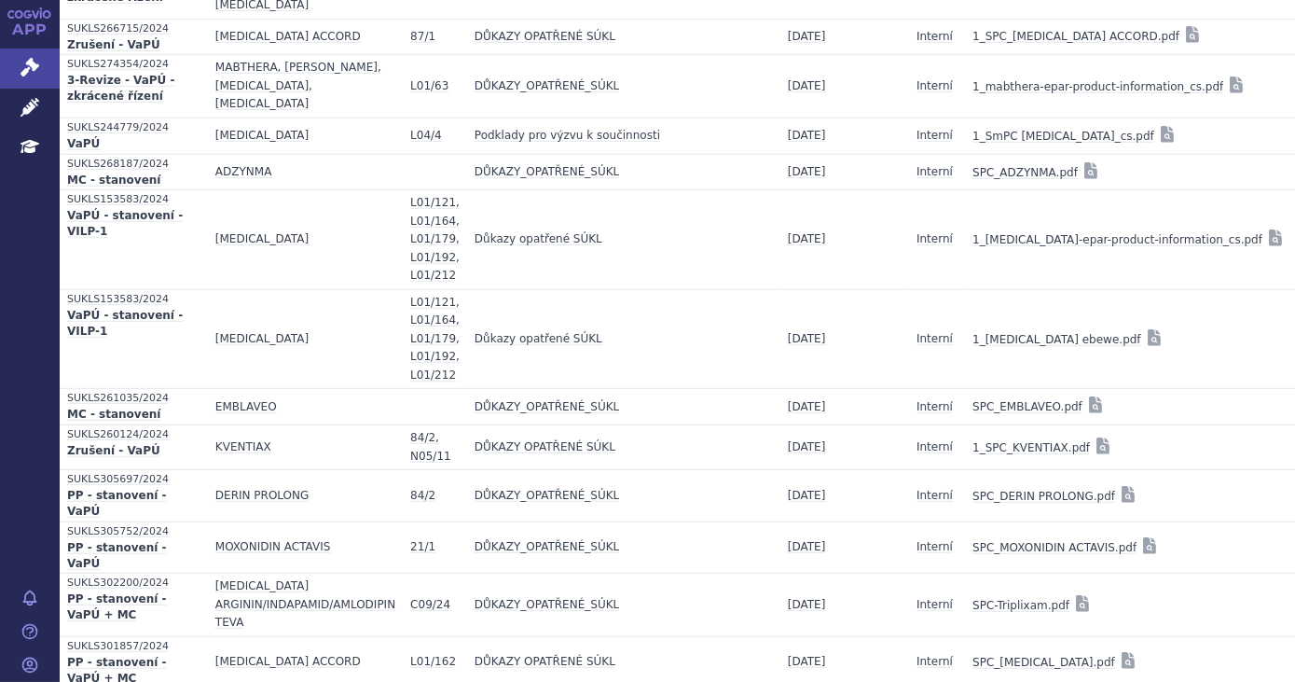
scroll to position [17335, 0]
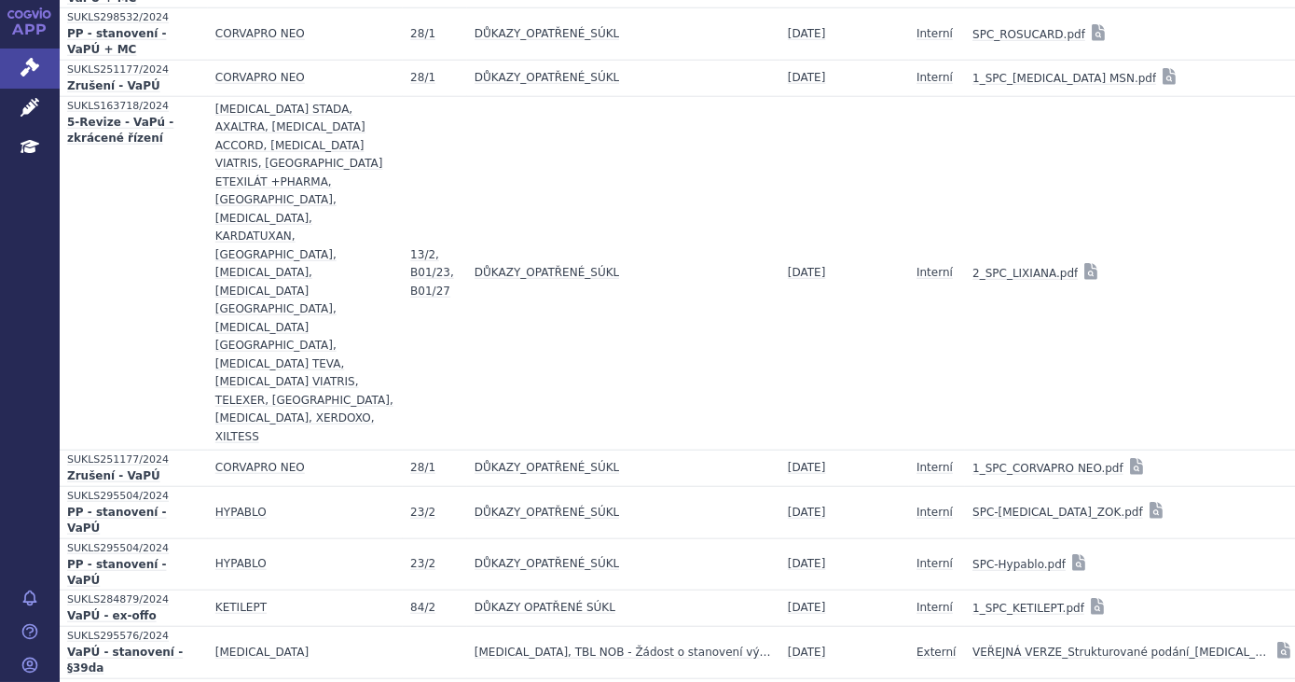
scroll to position [18086, 0]
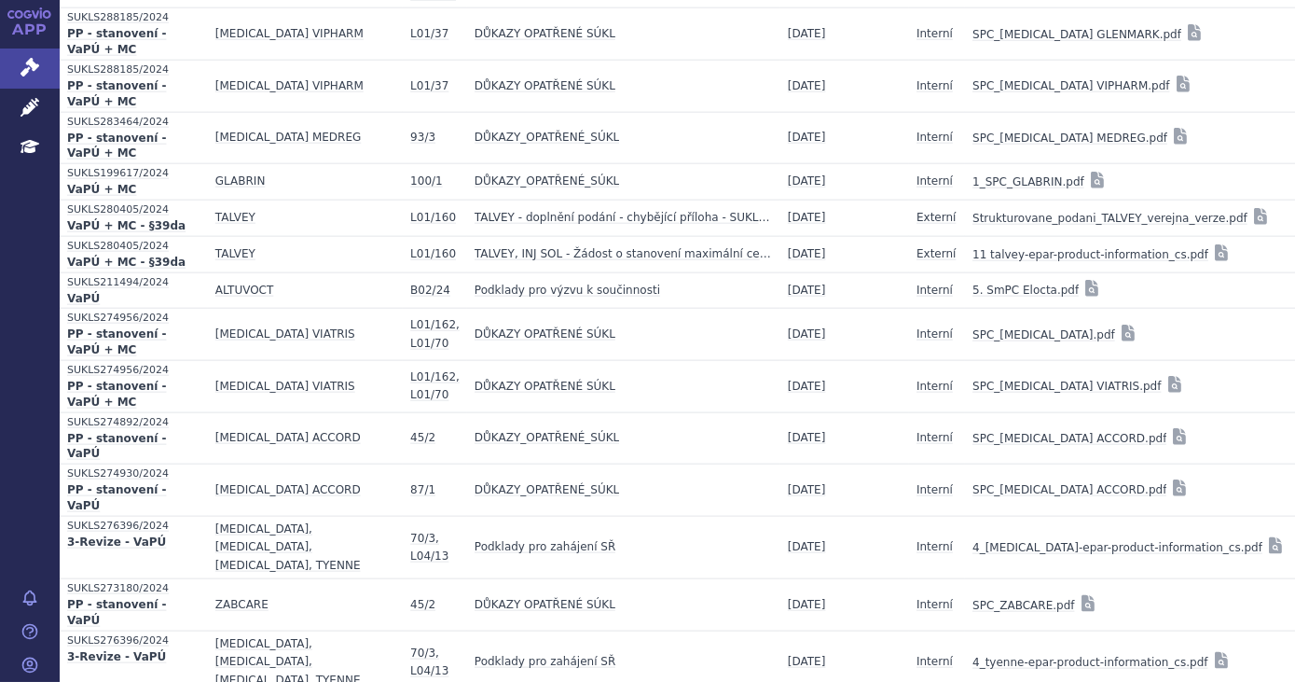
scroll to position [19080, 0]
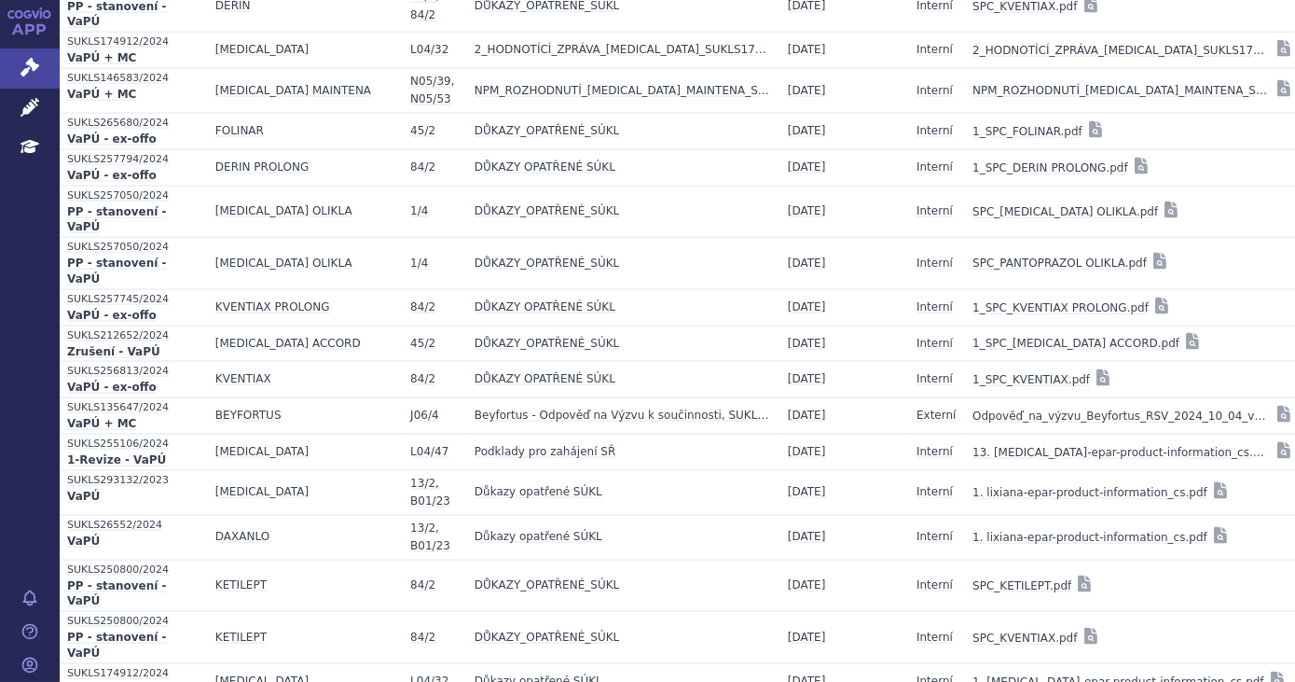
scroll to position [20147, 0]
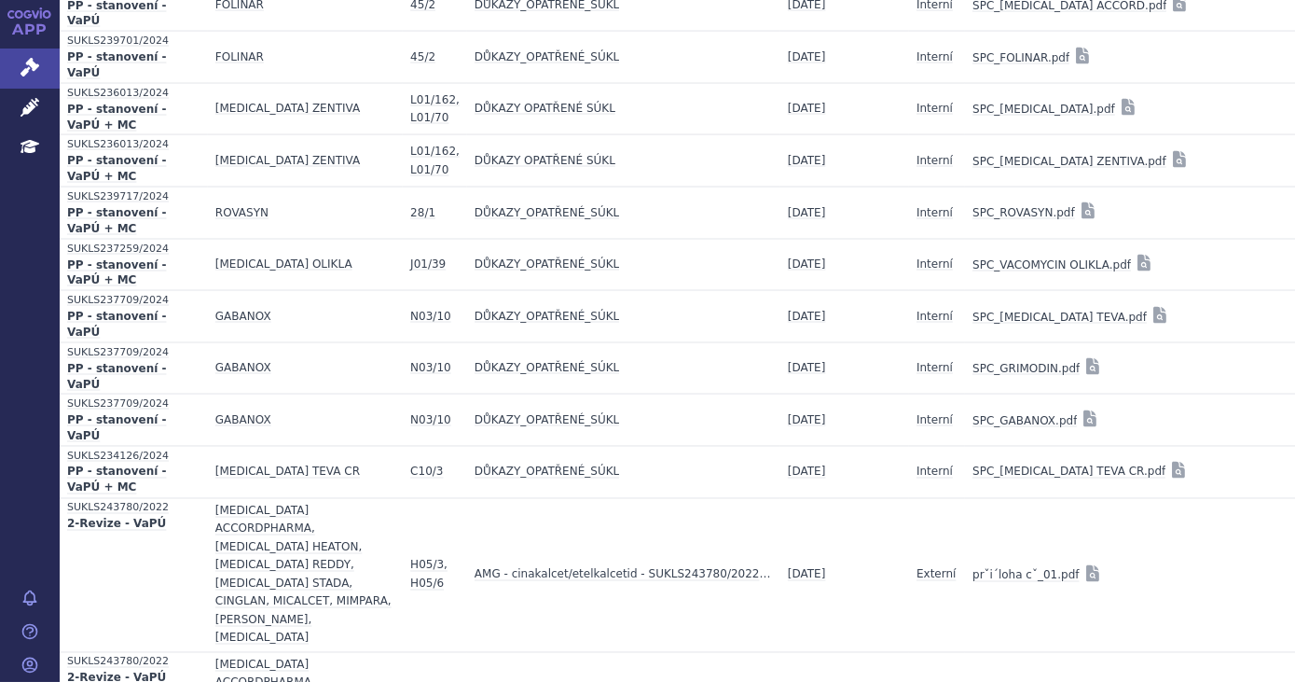
scroll to position [20984, 0]
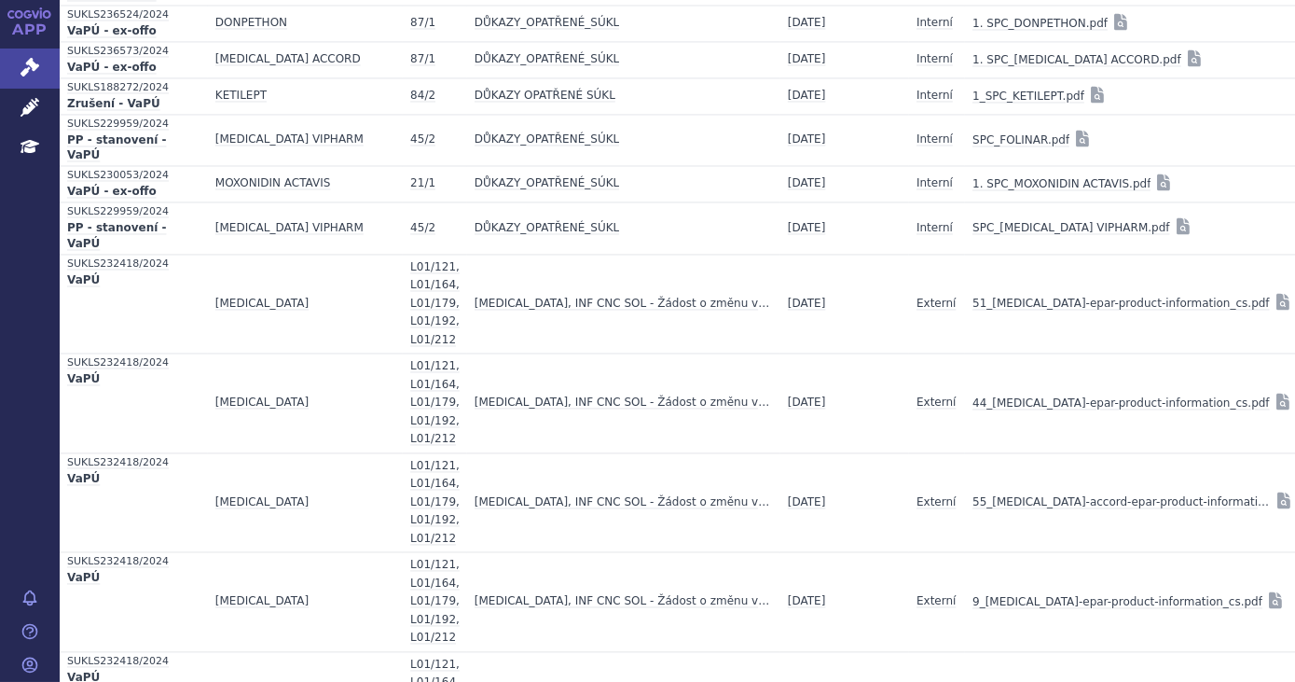
scroll to position [21854, 0]
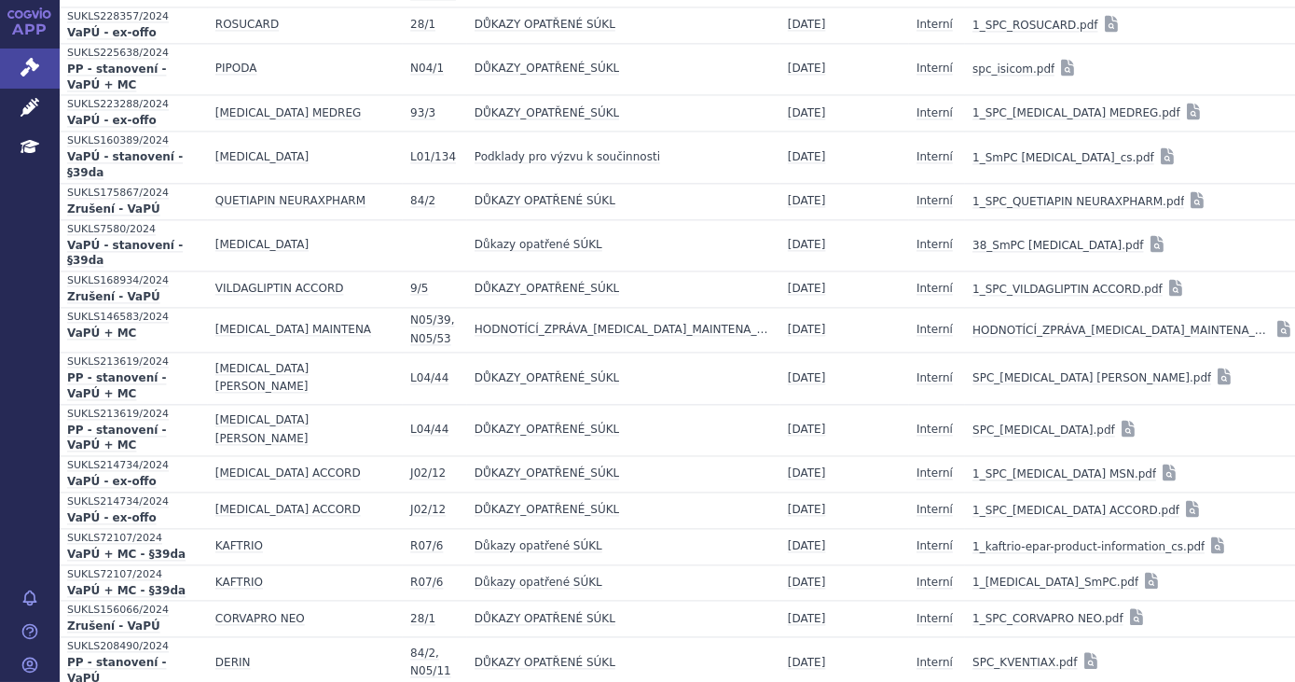
scroll to position [22767, 0]
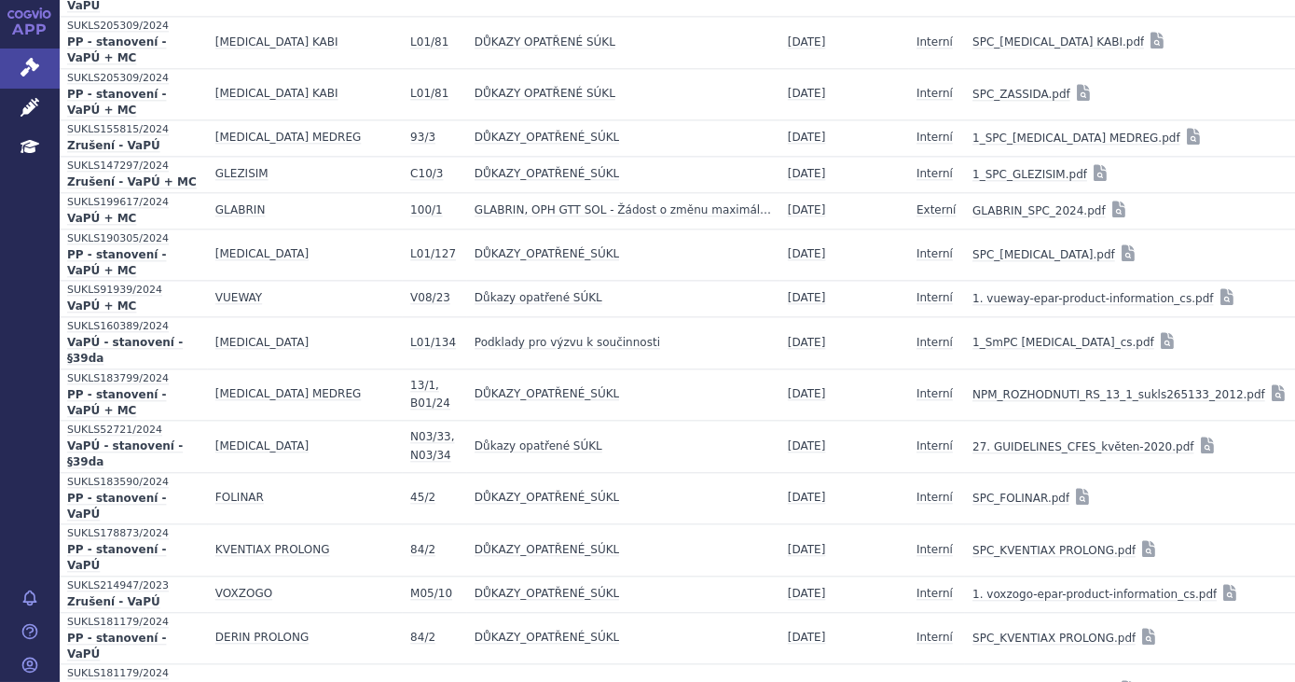
scroll to position [23672, 0]
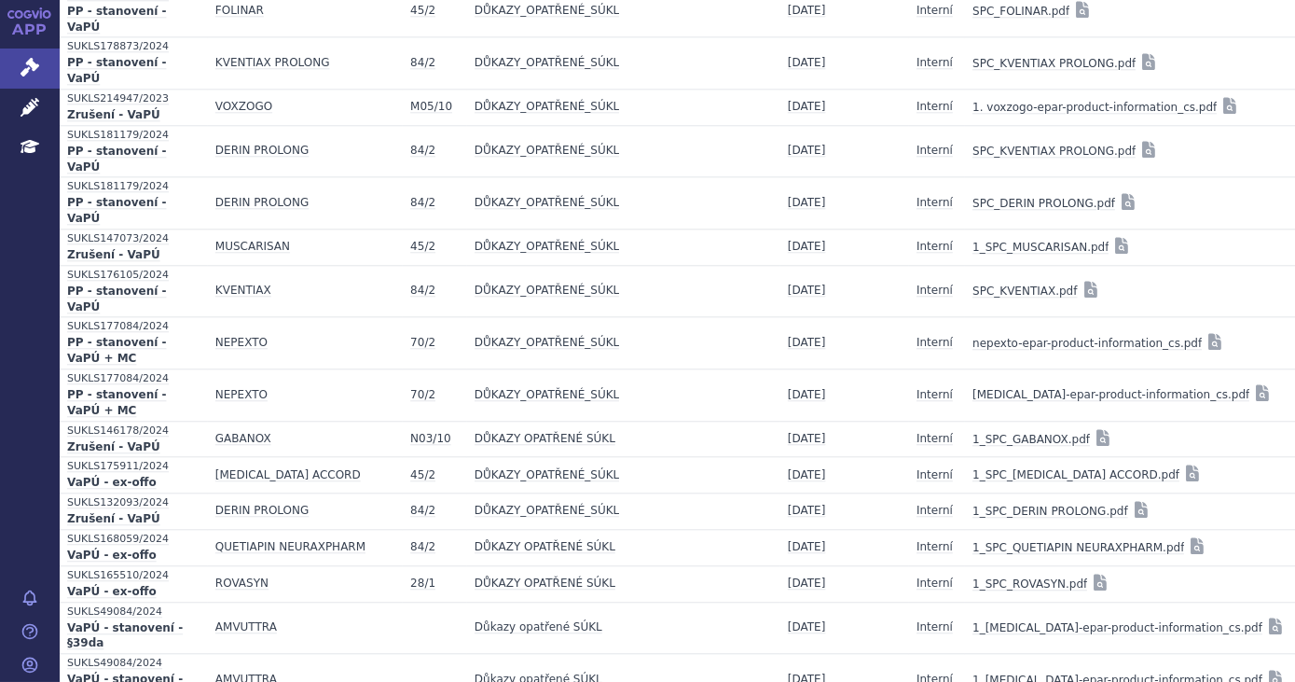
scroll to position [24350, 0]
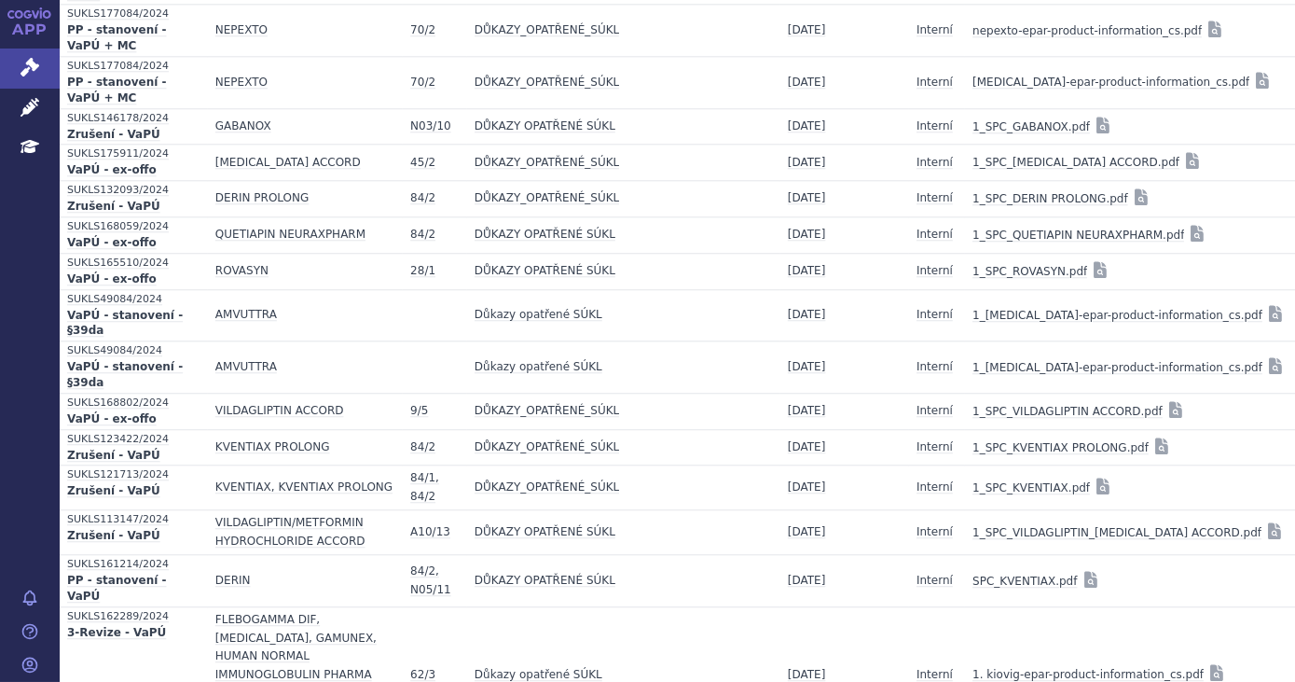
scroll to position [24462, 0]
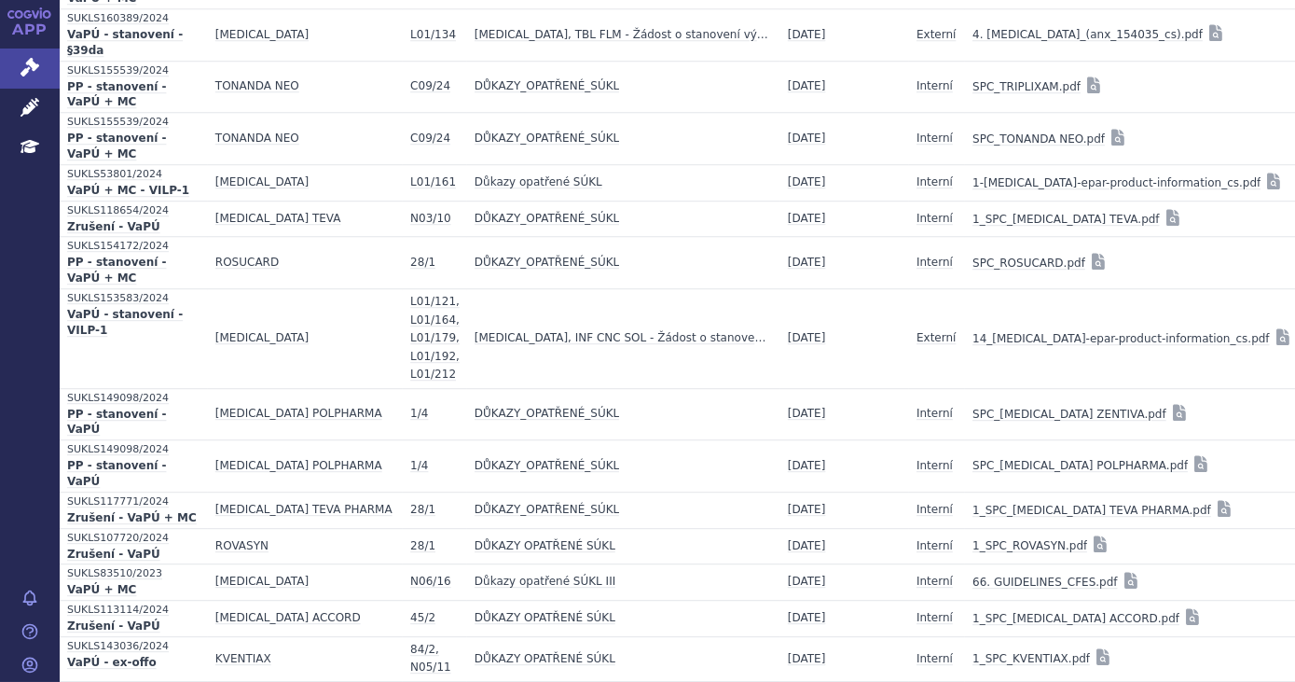
scroll to position [25282, 0]
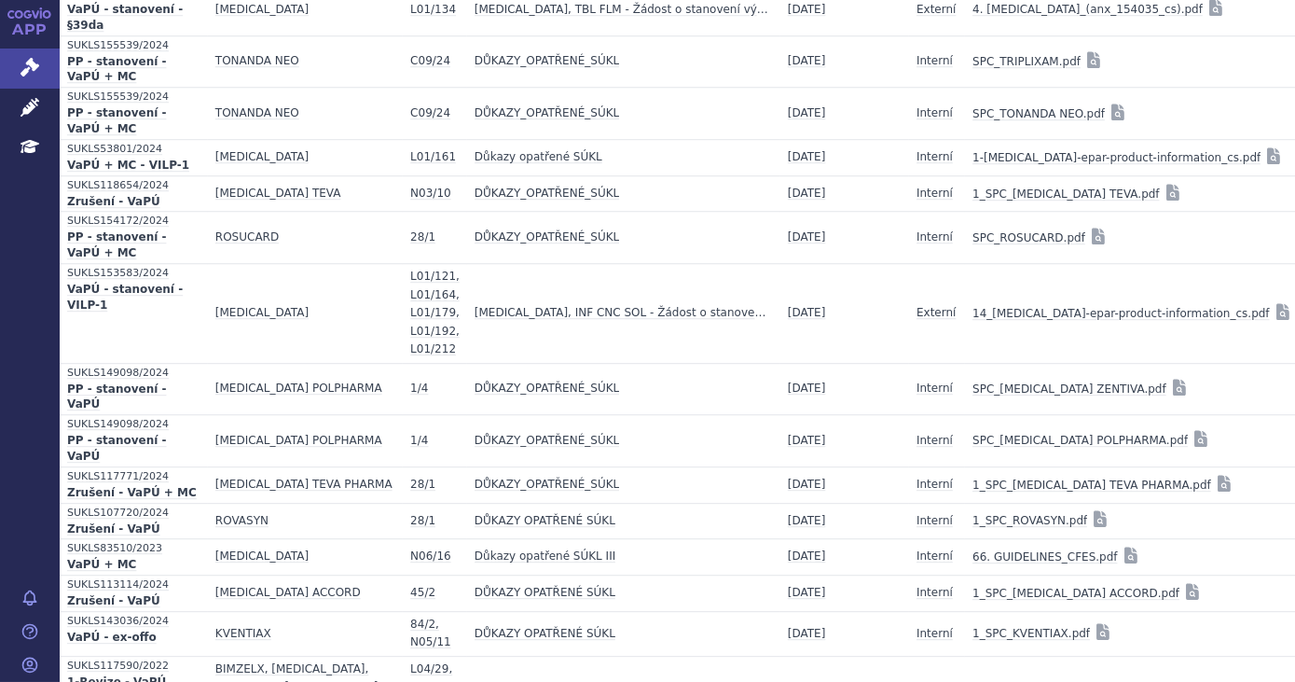
drag, startPoint x: 725, startPoint y: 620, endPoint x: 740, endPoint y: 613, distance: 16.7
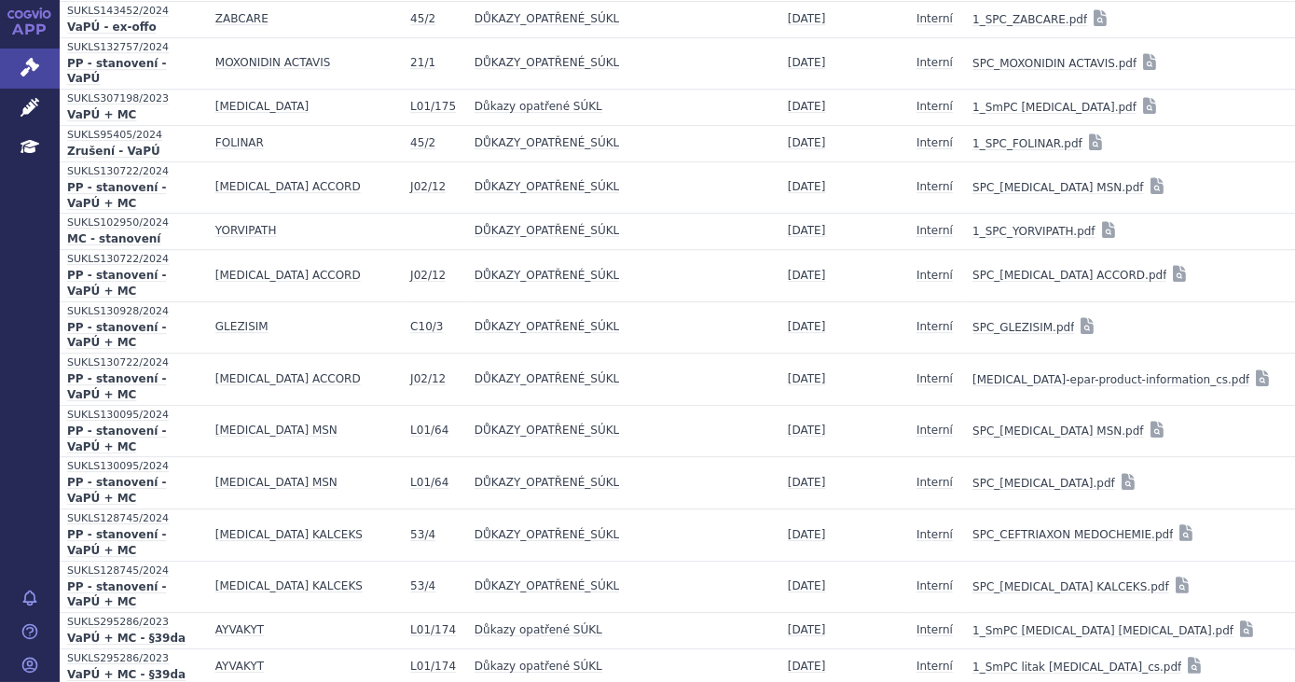
scroll to position [26430, 0]
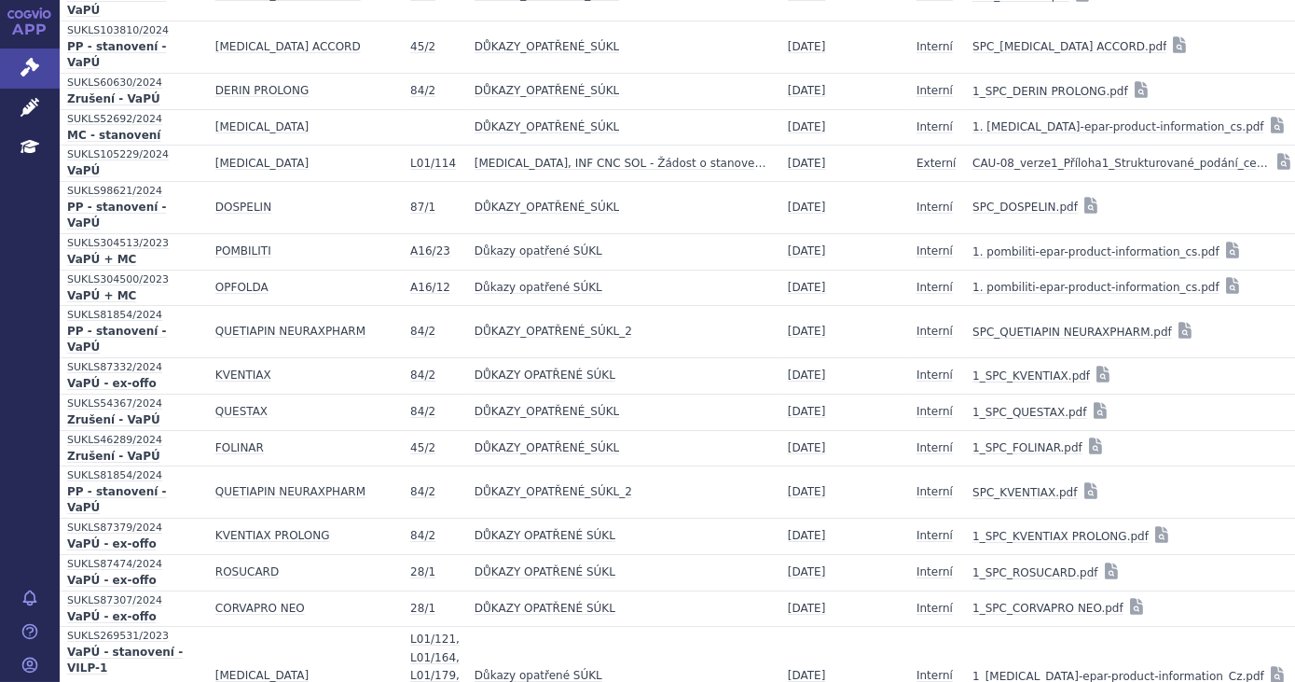
scroll to position [27594, 0]
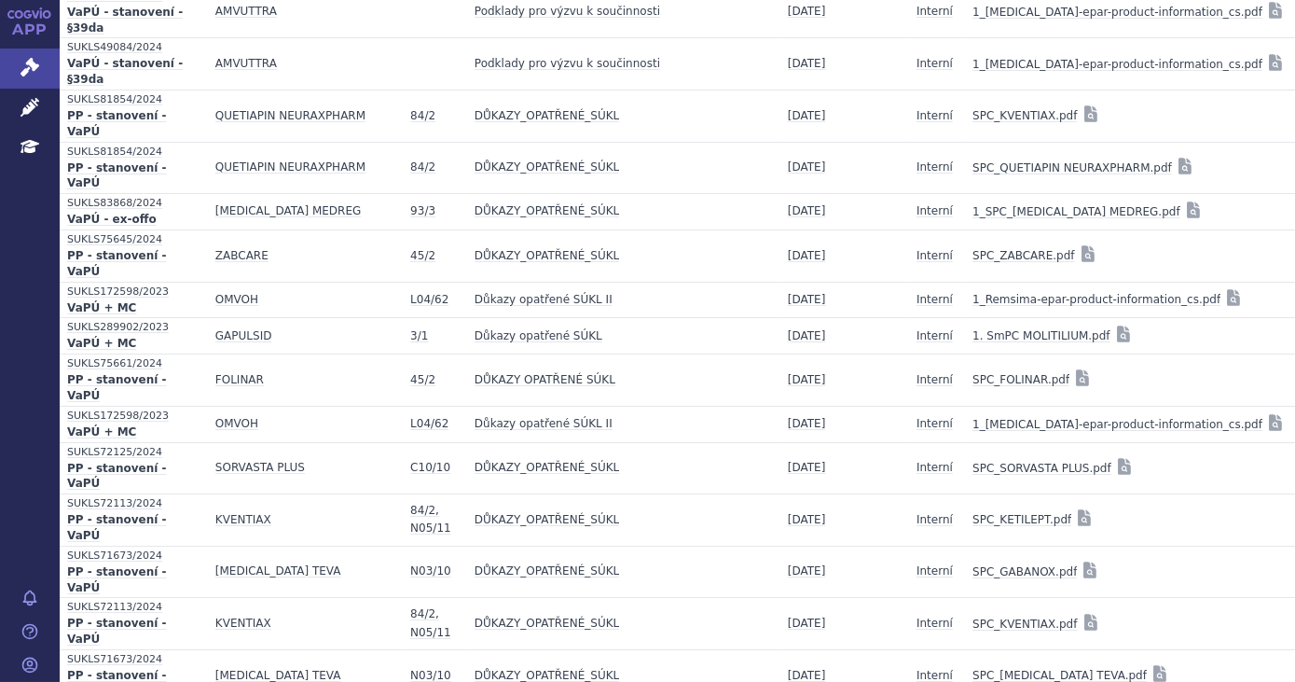
scroll to position [28440, 0]
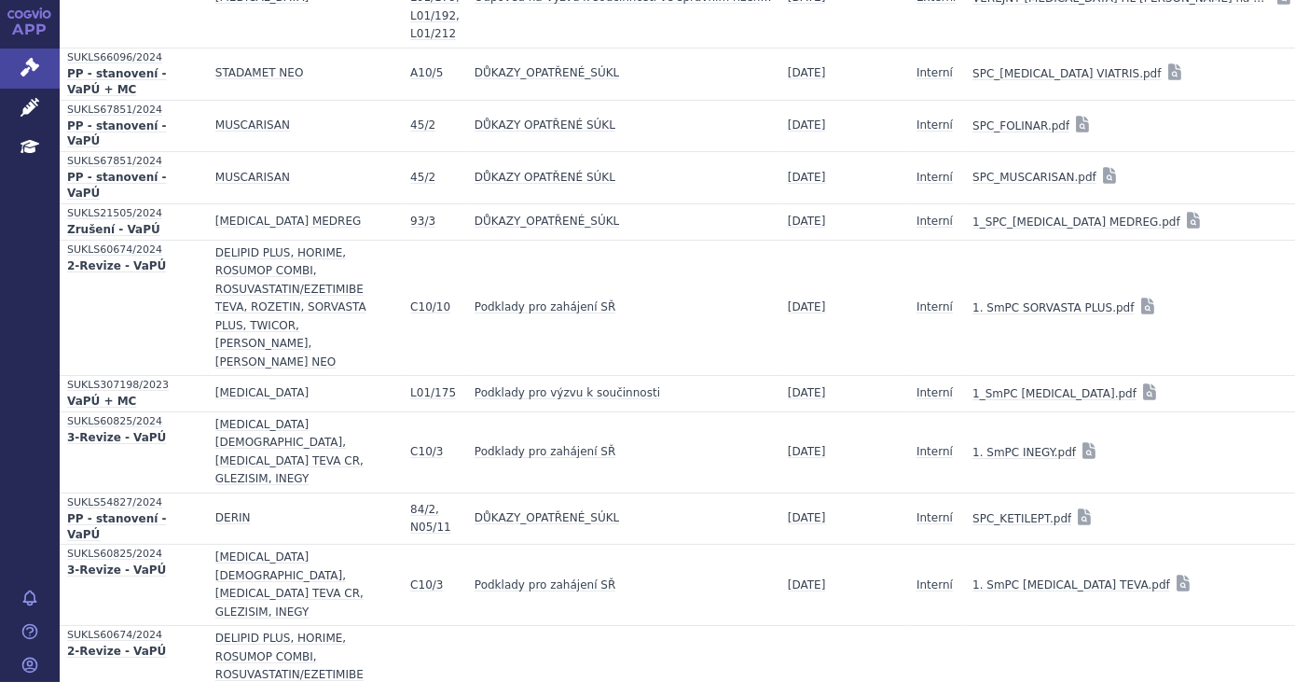
scroll to position [29326, 0]
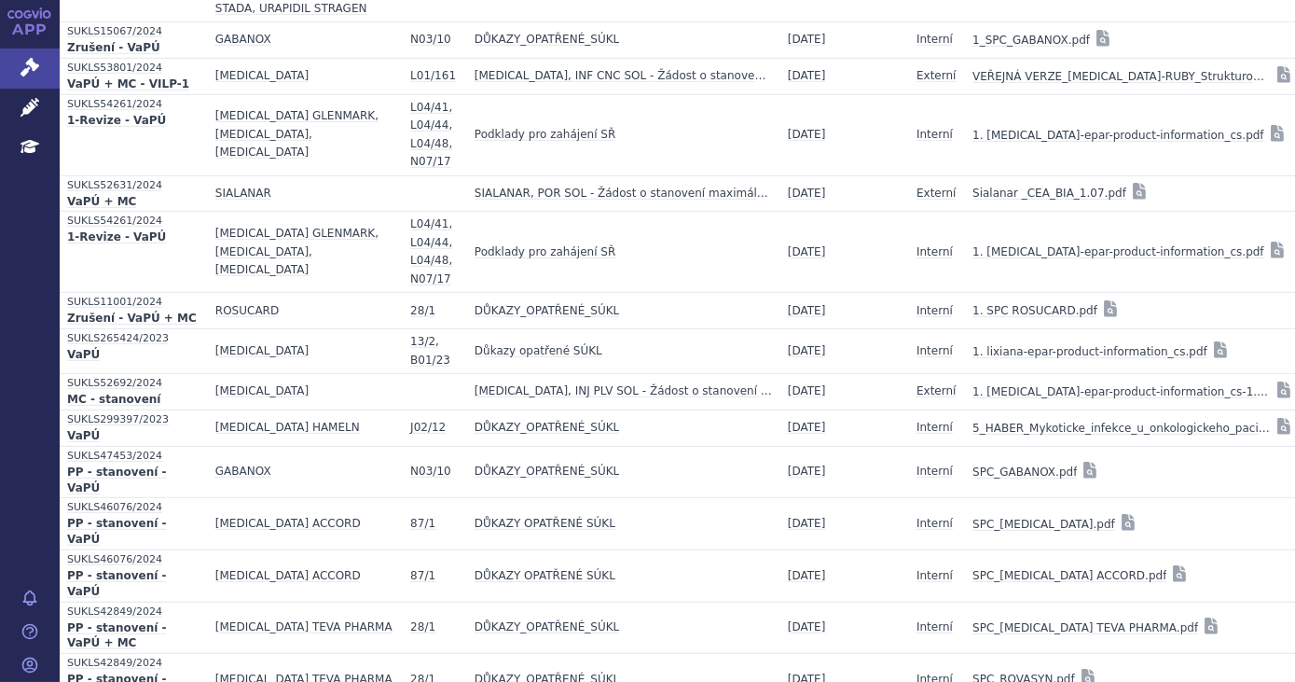
scroll to position [31096, 0]
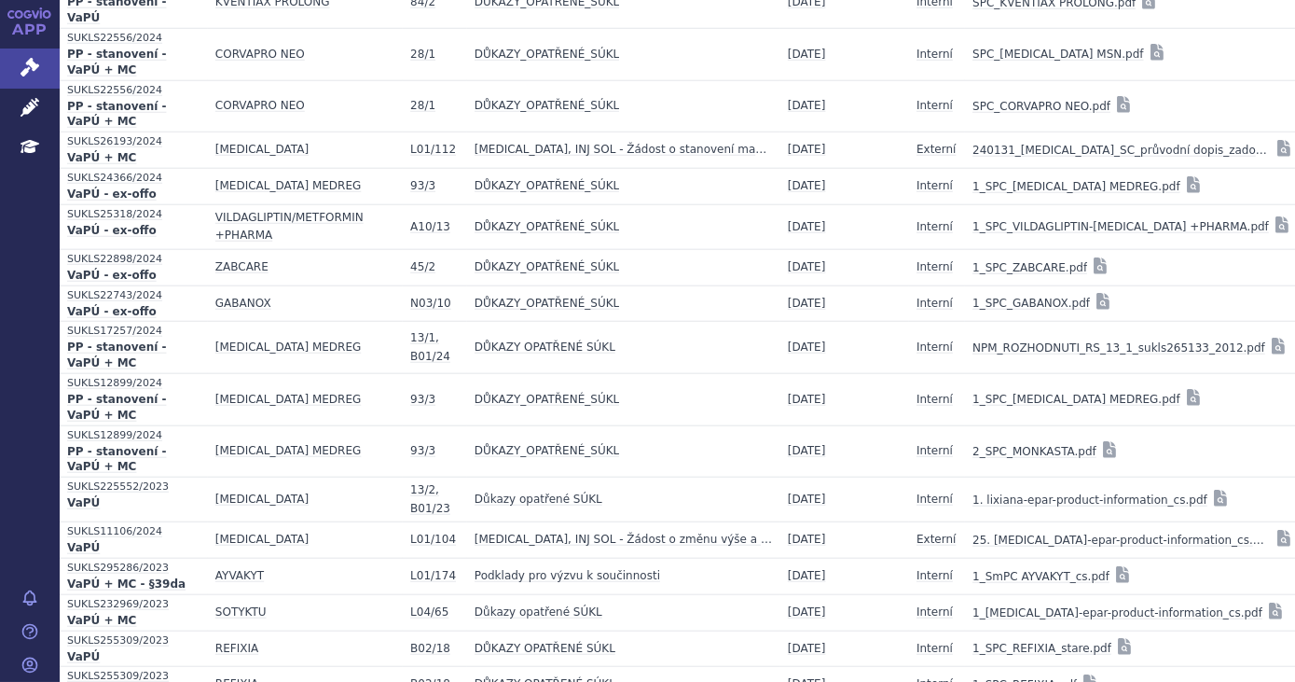
scroll to position [32344, 0]
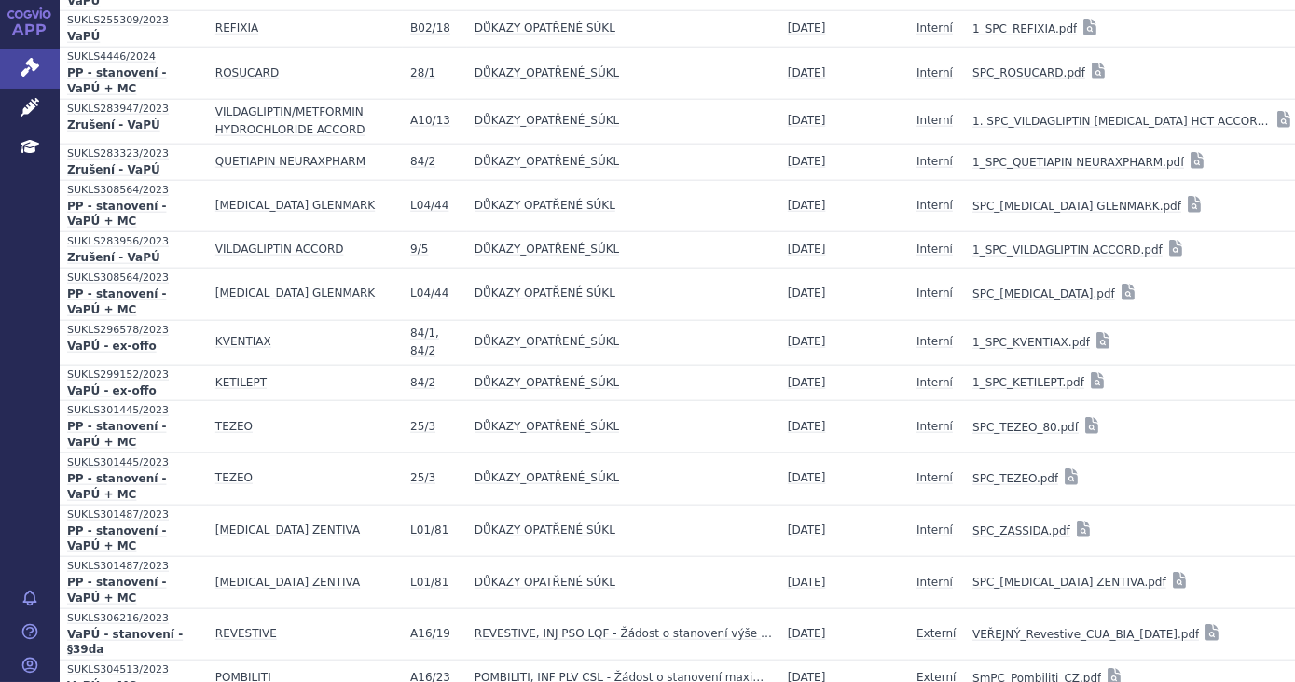
scroll to position [33192, 0]
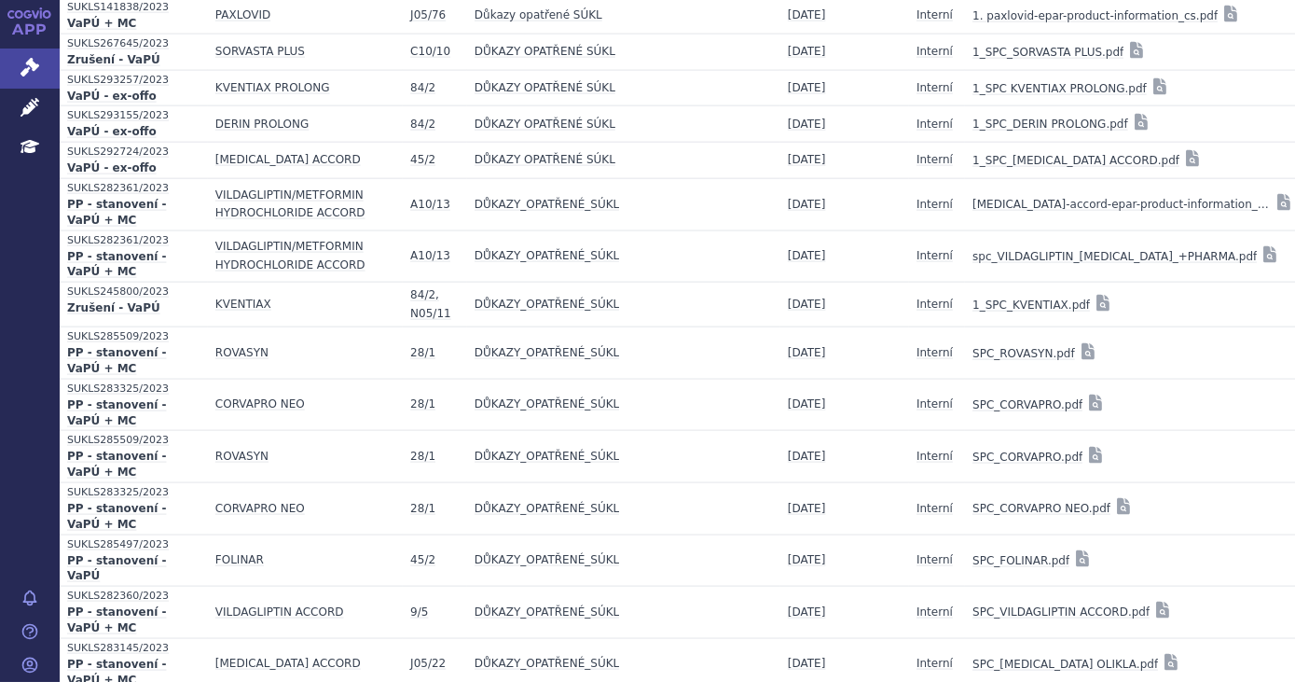
scroll to position [34168, 0]
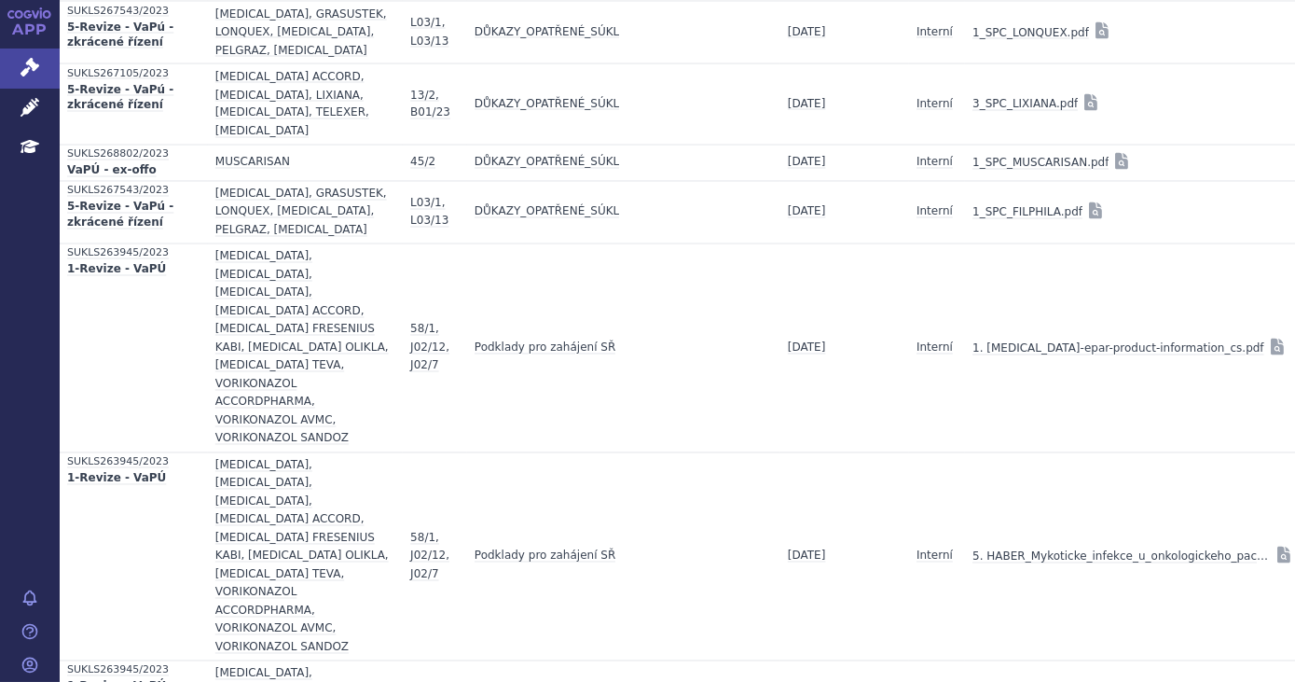
scroll to position [35544, 0]
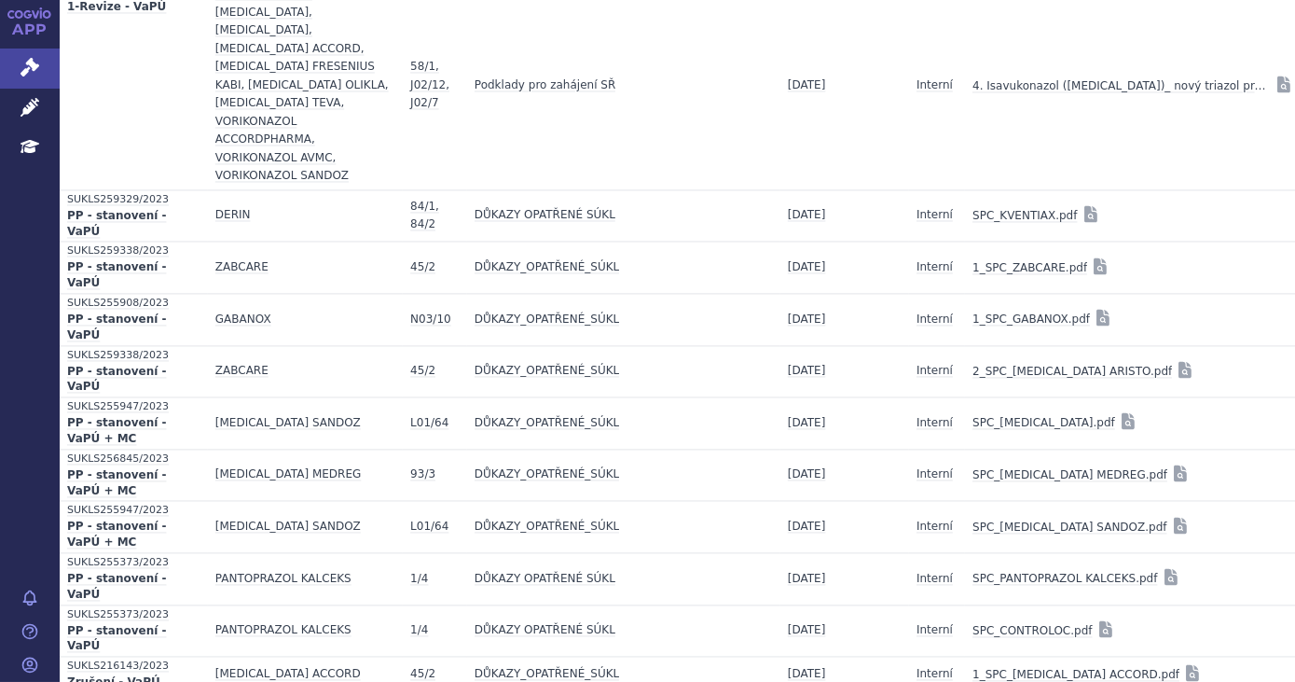
scroll to position [37143, 0]
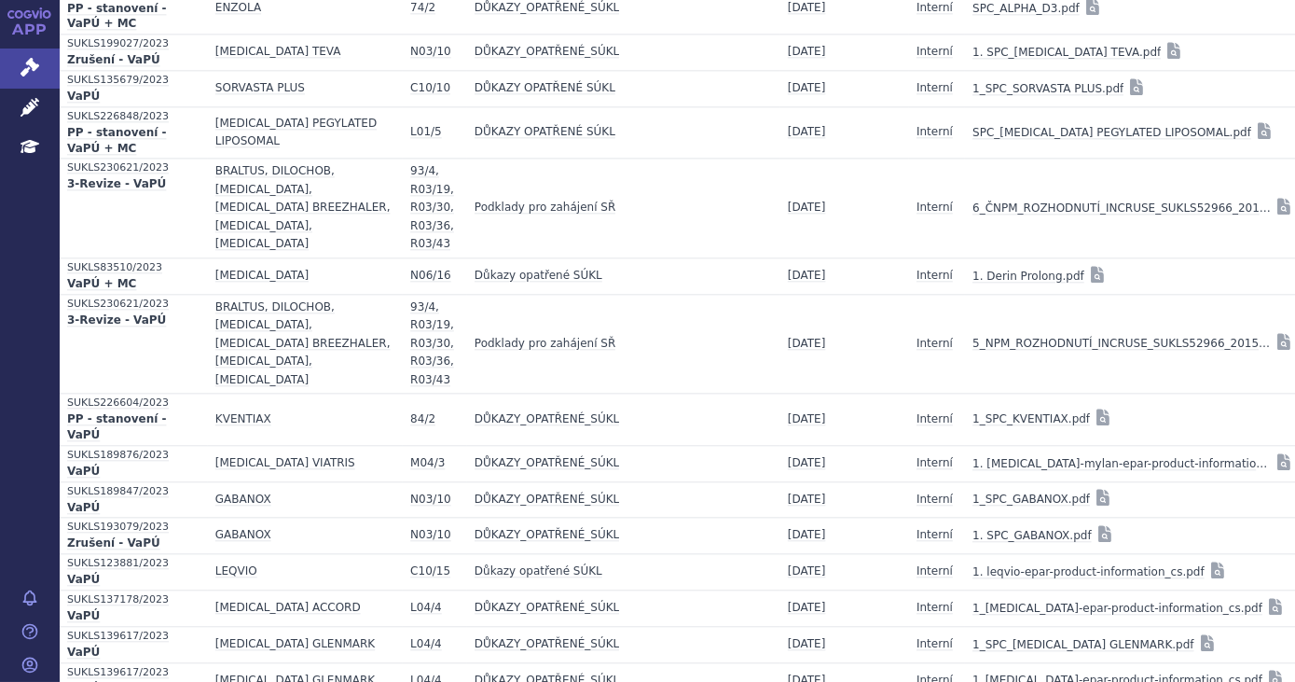
scroll to position [38160, 0]
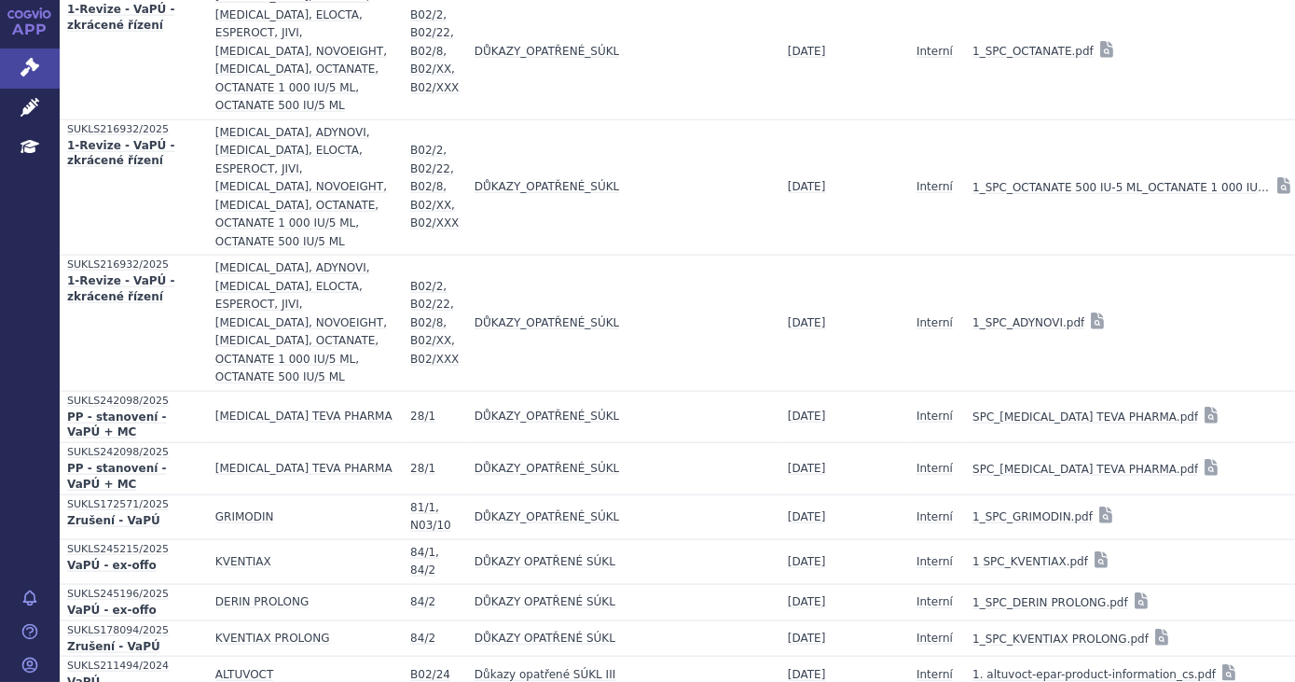
scroll to position [0, 0]
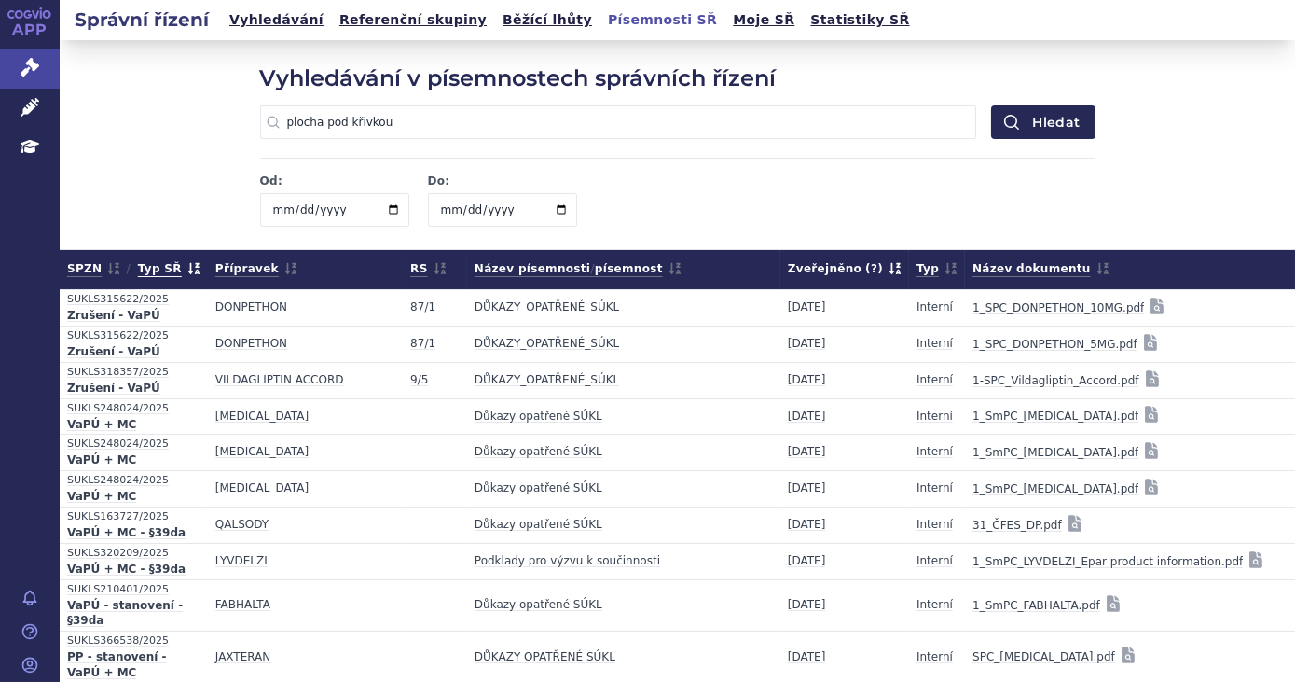
click at [169, 269] on span "Typ SŘ" at bounding box center [169, 268] width 62 height 23
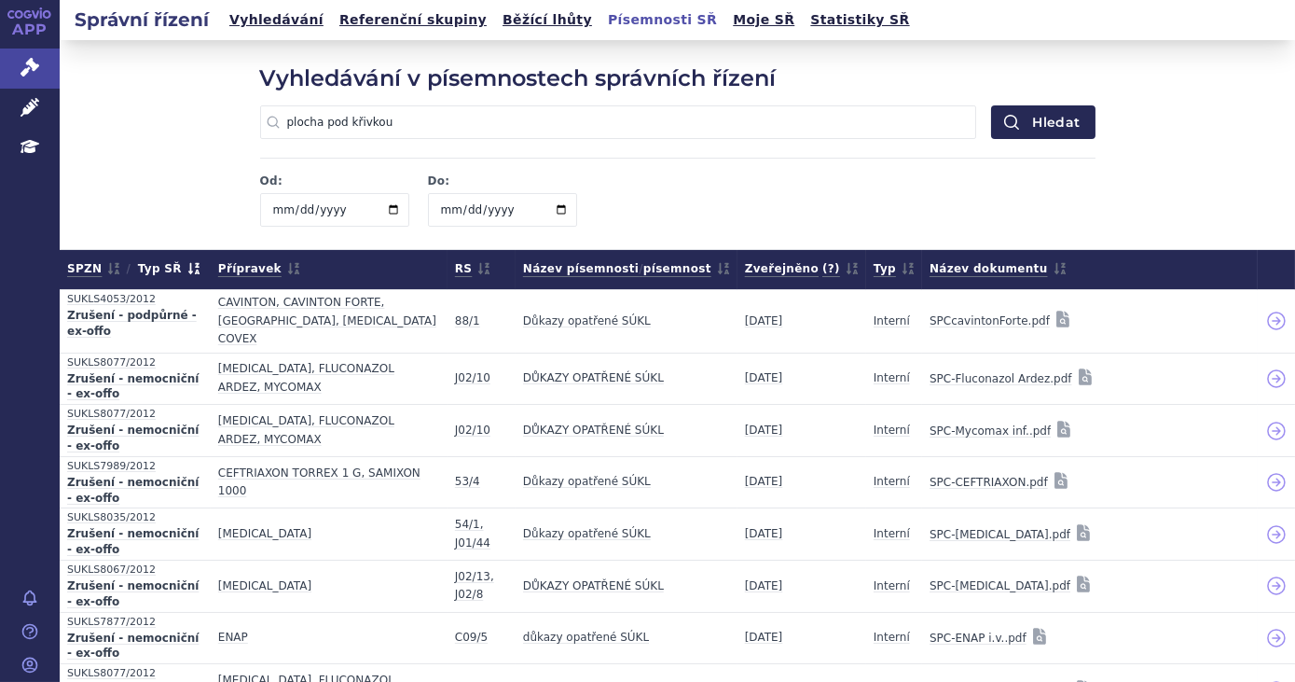
click at [165, 270] on span "Typ SŘ" at bounding box center [169, 268] width 62 height 23
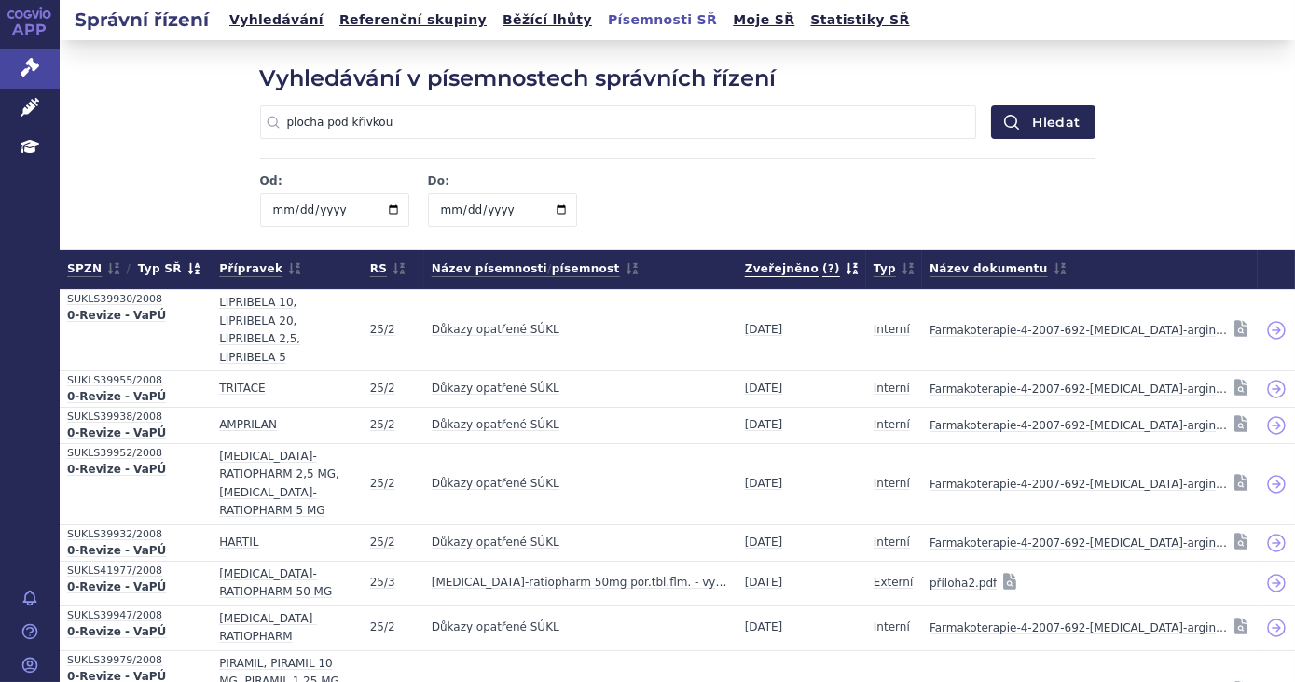
click at [811, 269] on span "Zveřejněno (?) Datum zveřejnění odpovídá datu uzavření písemnosti SÚKLem a tedy…" at bounding box center [802, 268] width 114 height 23
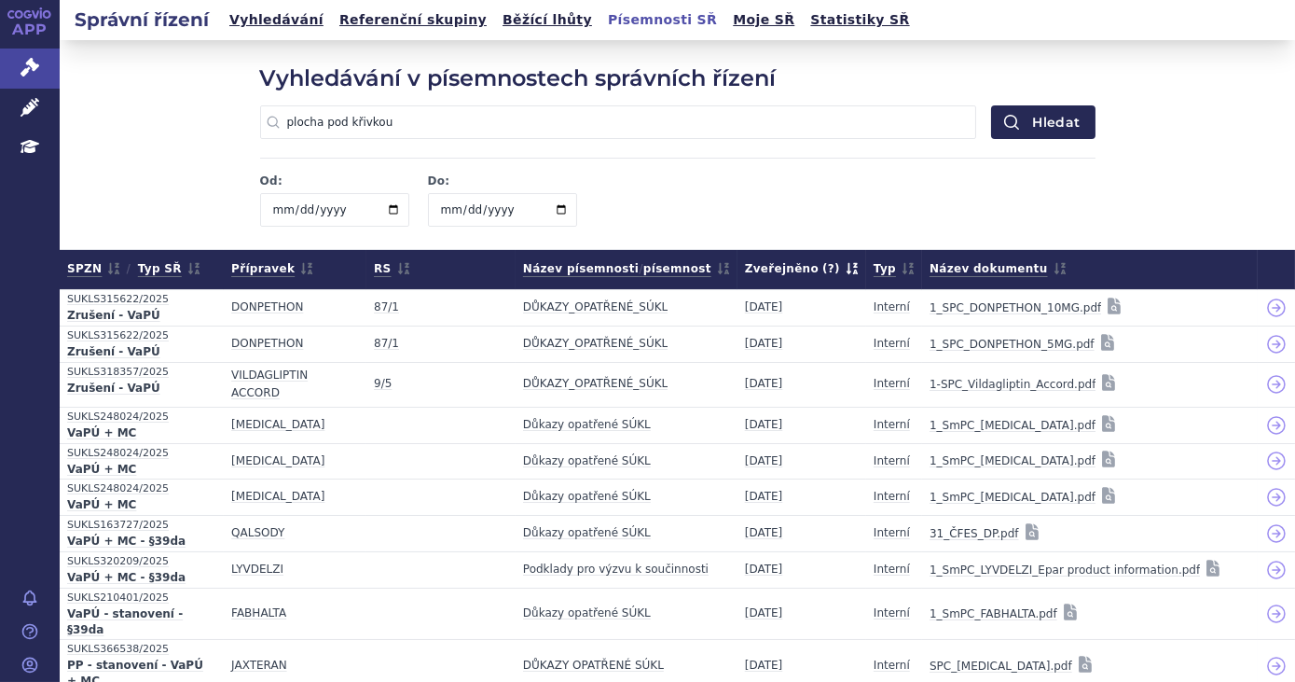
click at [388, 114] on input "plocha pod křivkou" at bounding box center [618, 122] width 717 height 34
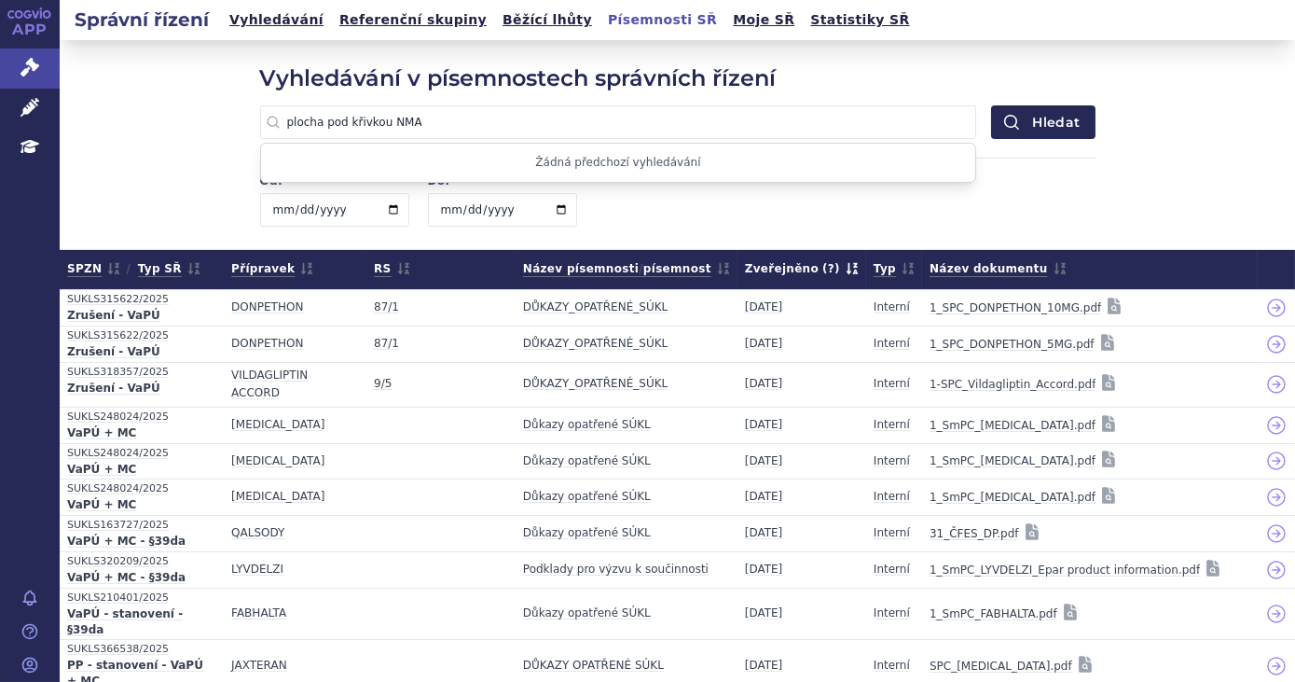
type input "plocha pod křivkou NMA"
click at [991, 105] on button "Hledat" at bounding box center [1043, 122] width 104 height 34
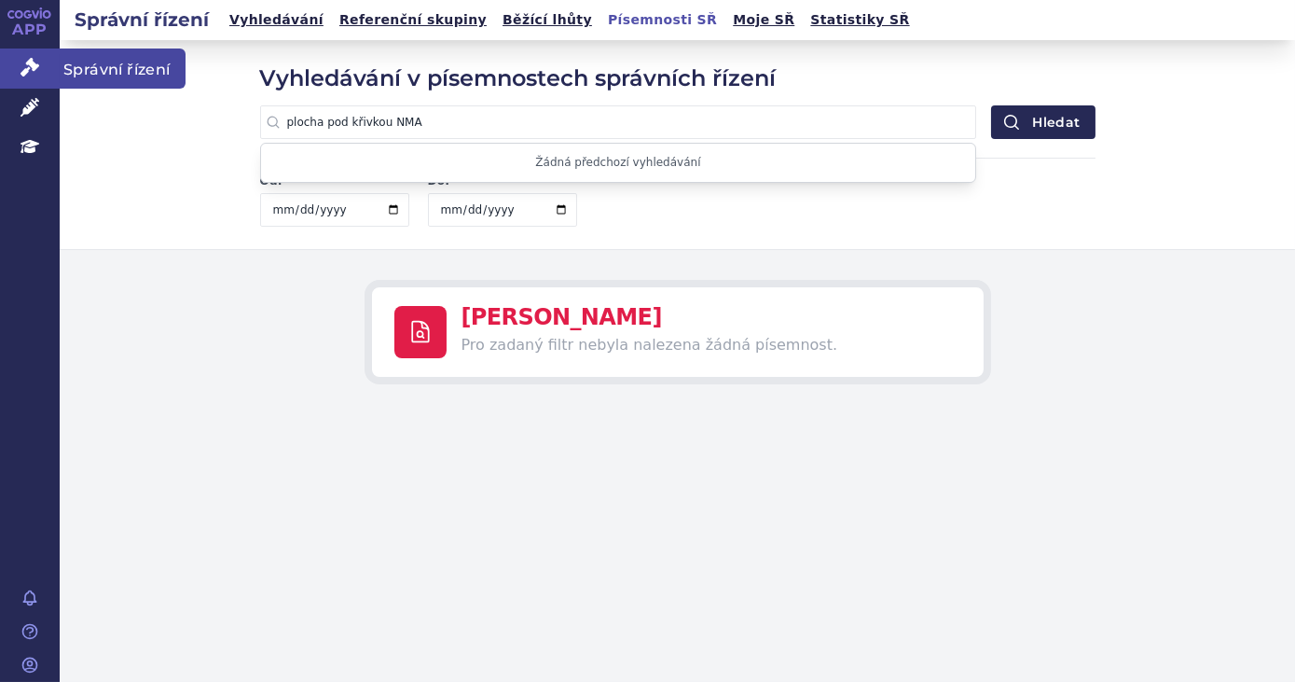
drag, startPoint x: 13, startPoint y: 59, endPoint x: 21, endPoint y: 64, distance: 10.1
click at [13, 59] on link "Správní řízení" at bounding box center [30, 67] width 60 height 39
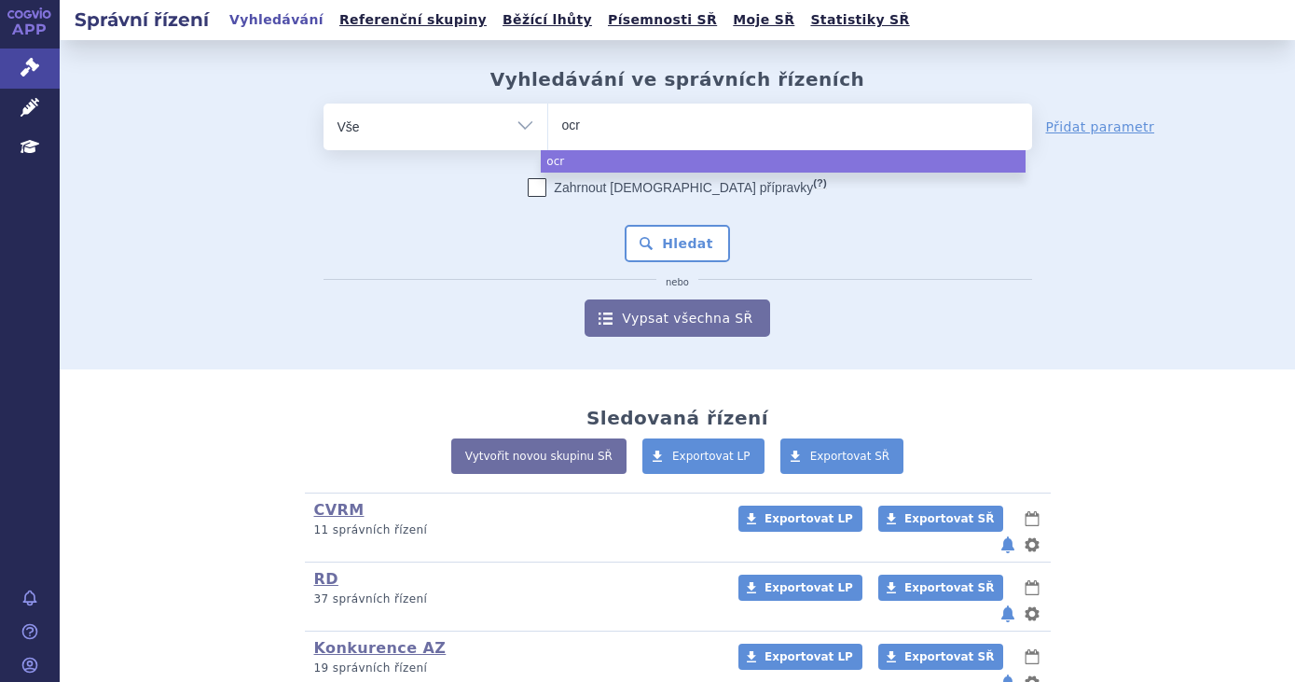
select select
type input "ocrevu"
type input "[MEDICAL_DATA]"
select select "[MEDICAL_DATA]"
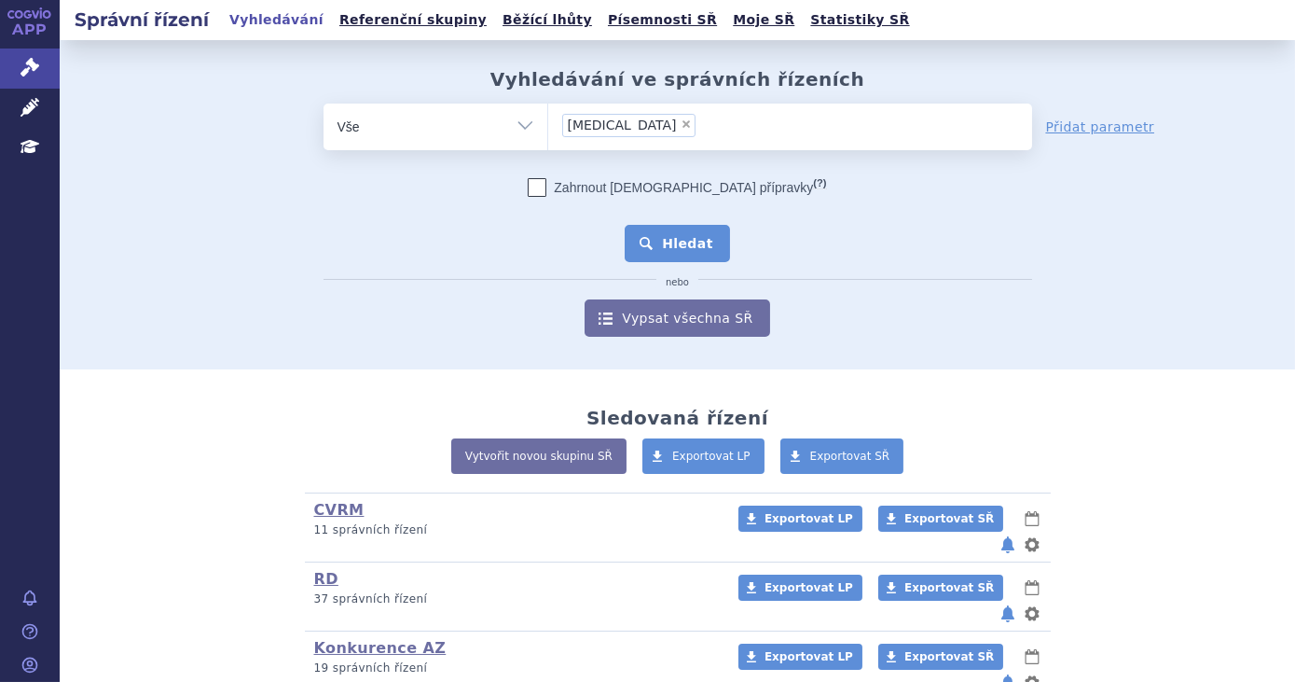
click at [683, 235] on button "Hledat" at bounding box center [677, 243] width 105 height 37
